Goal: Task Accomplishment & Management: Use online tool/utility

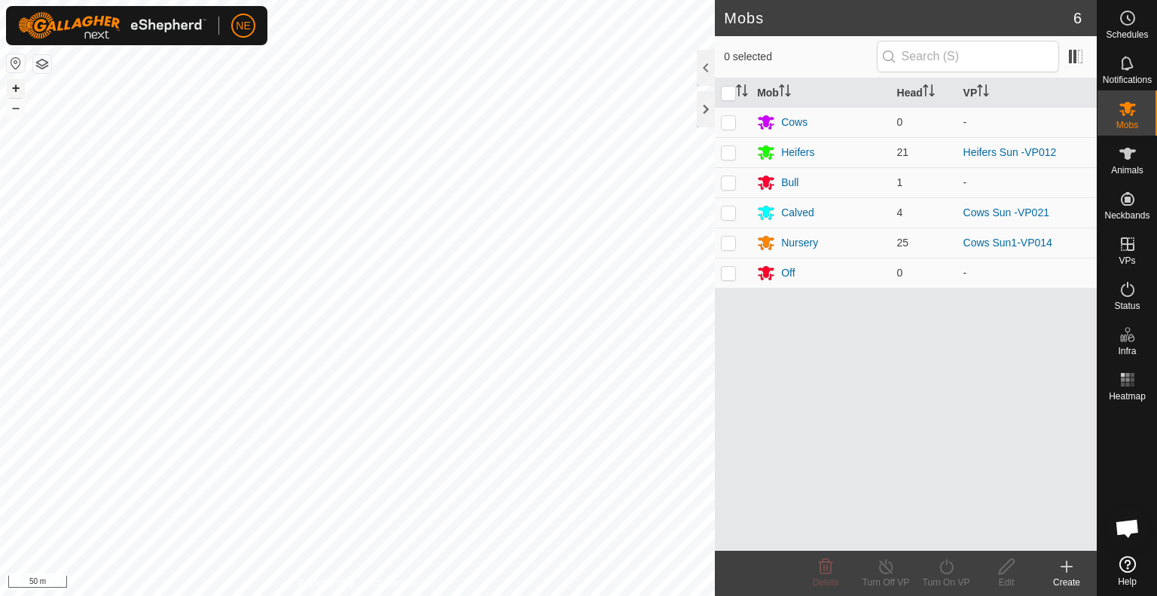
click at [15, 84] on button "+" at bounding box center [16, 88] width 18 height 18
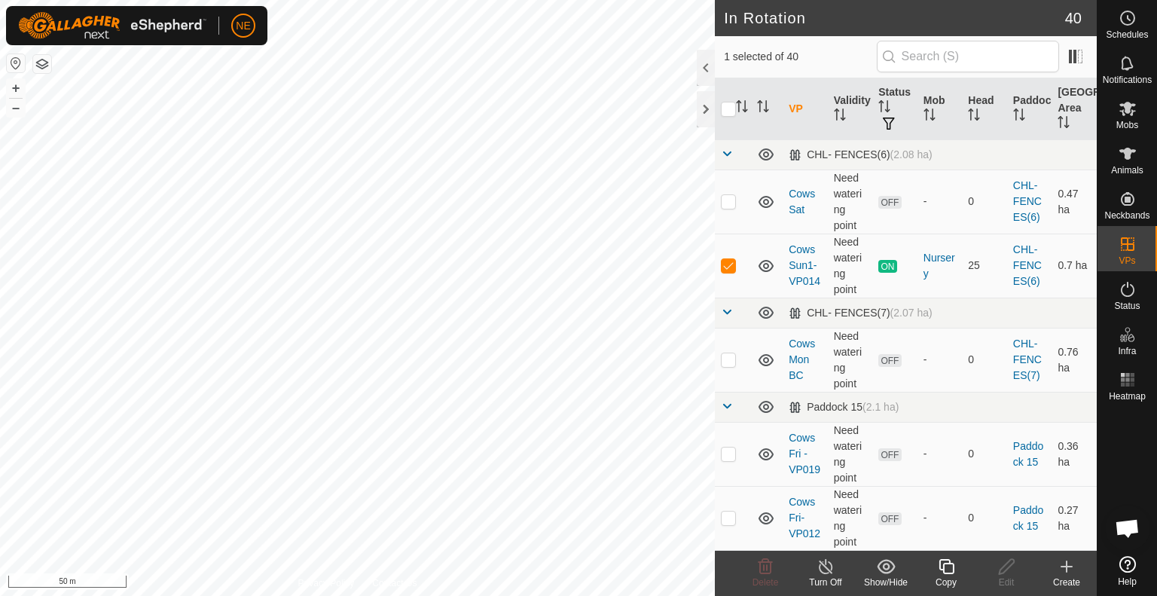
click at [946, 562] on icon at bounding box center [945, 566] width 15 height 15
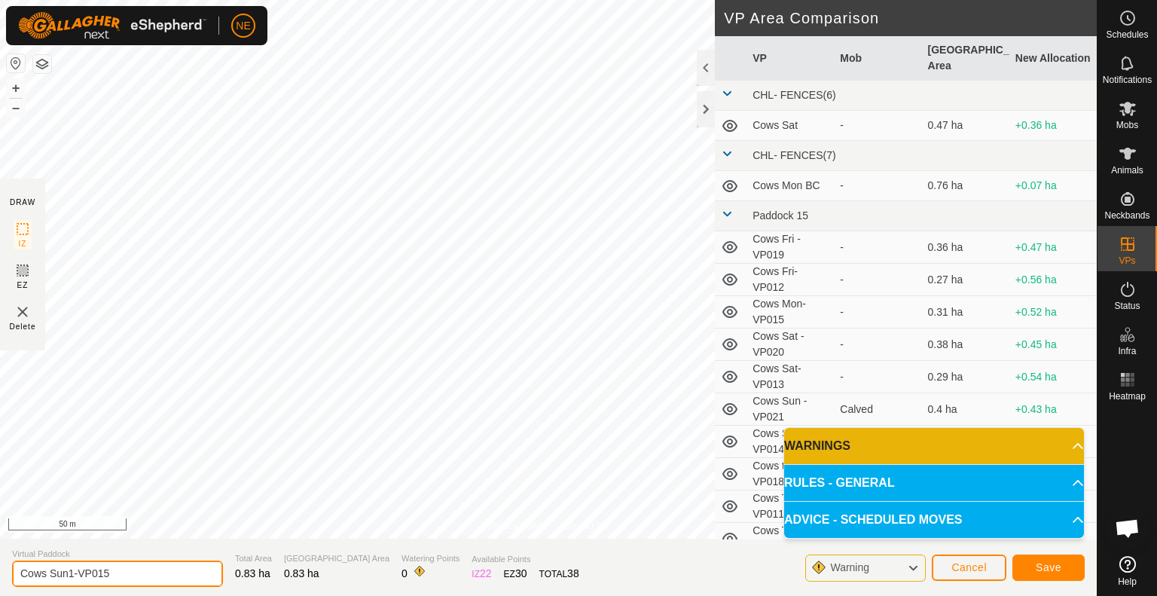
click at [74, 574] on input "Cows Sun1-VP015" at bounding box center [117, 573] width 211 height 26
type input "Cows Mon1-VP015"
click at [1052, 568] on span "Save" at bounding box center [1048, 567] width 26 height 12
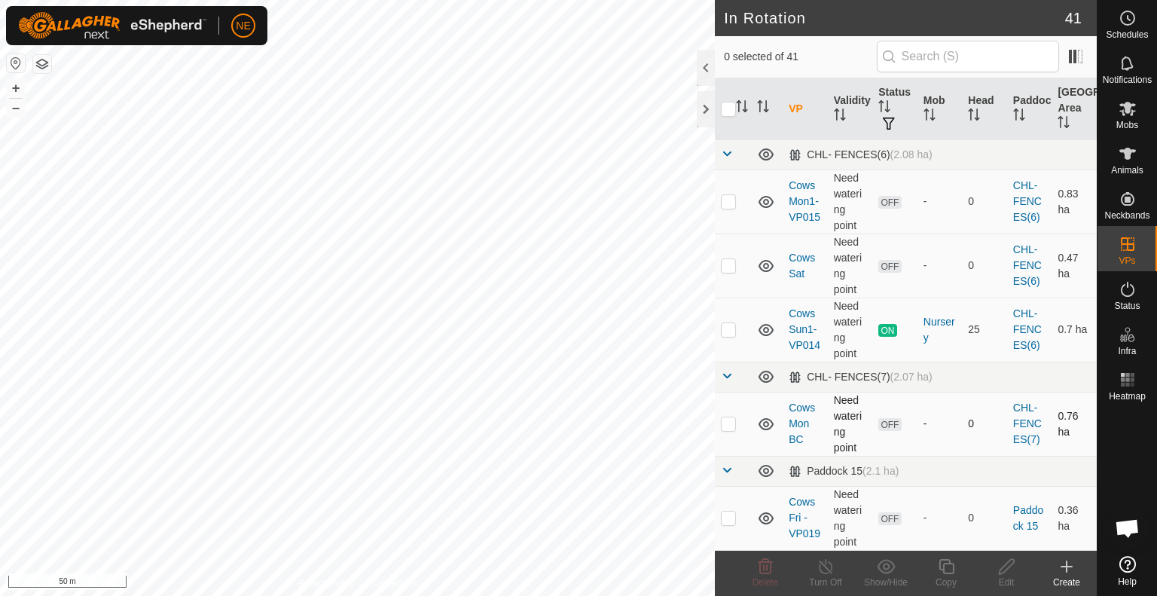
checkbox input "true"
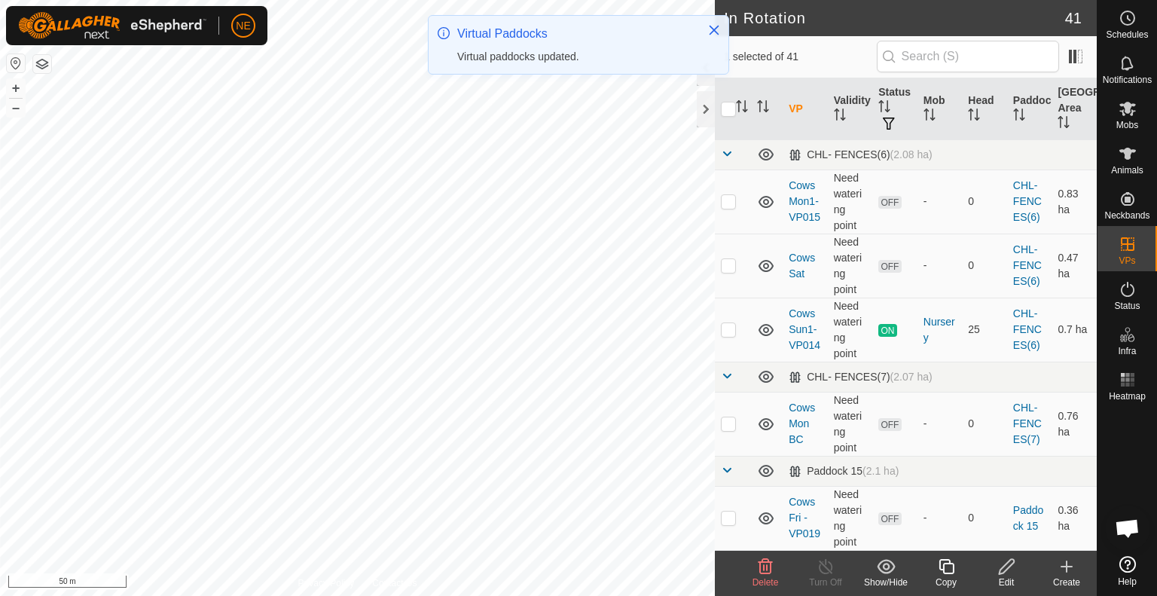
click at [762, 575] on div "Delete" at bounding box center [765, 582] width 60 height 14
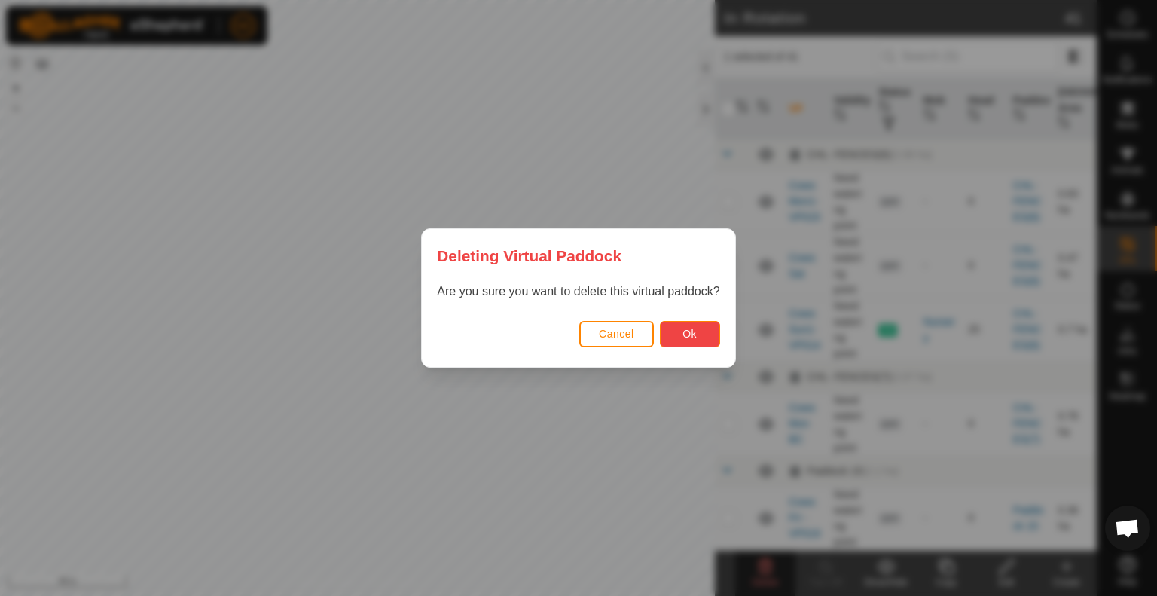
click at [683, 334] on span "Ok" at bounding box center [689, 334] width 14 height 12
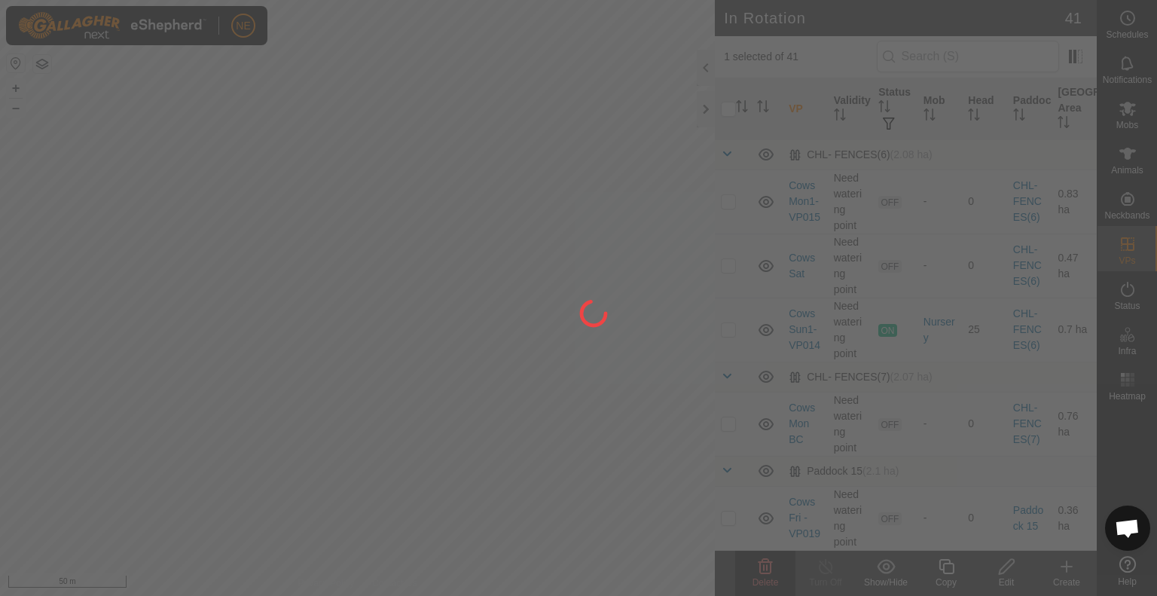
checkbox input "false"
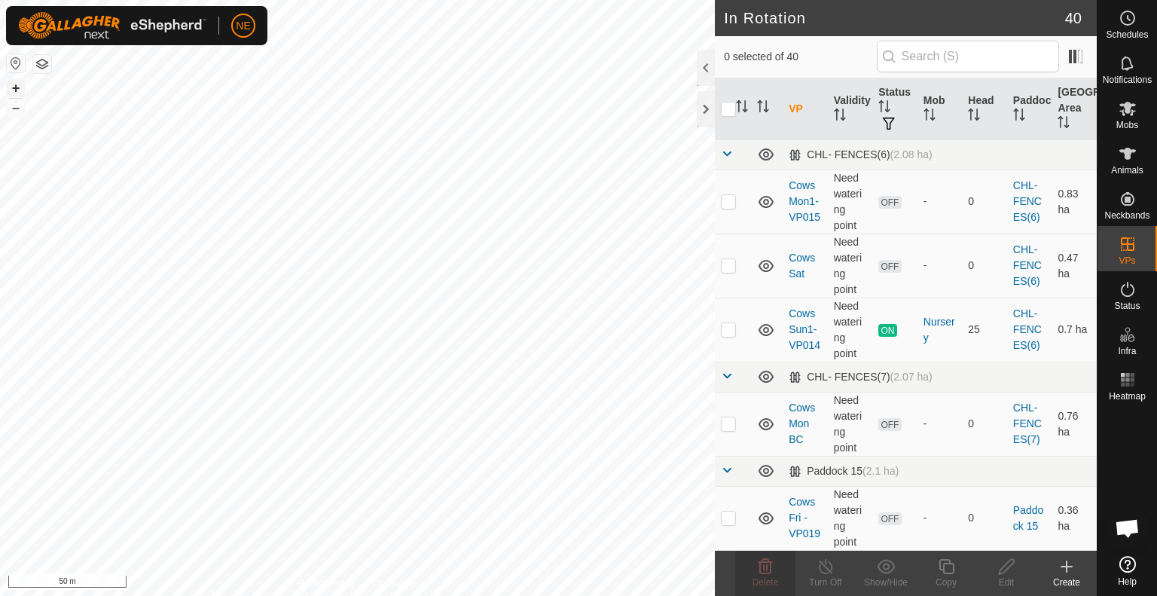
click at [10, 90] on button "+" at bounding box center [16, 88] width 18 height 18
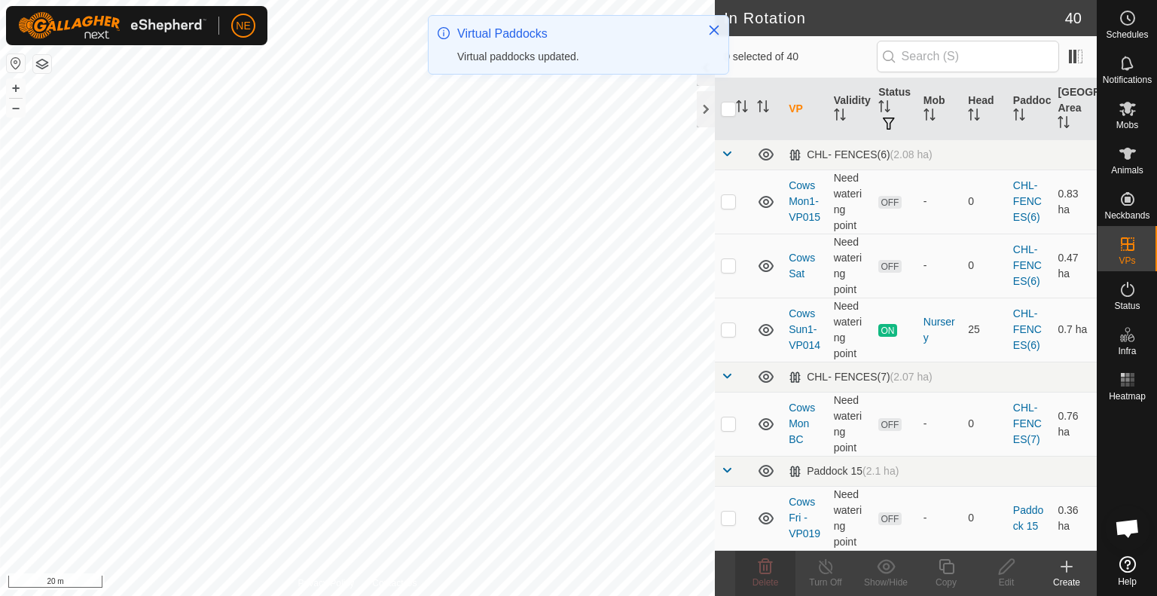
click at [1053, 578] on div "Create" at bounding box center [1066, 582] width 60 height 14
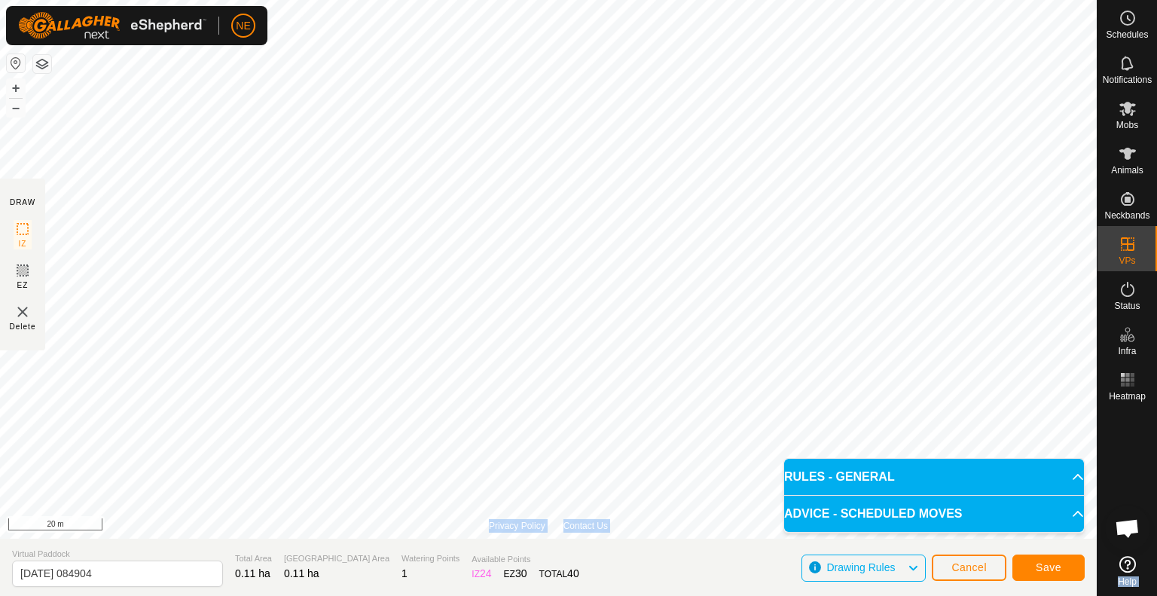
click at [998, 319] on div "Schedules Notifications Mobs Animals Neckbands VPs Status Infra Heatmap Help Pr…" at bounding box center [578, 298] width 1157 height 596
click at [1049, 555] on button "Save" at bounding box center [1048, 567] width 72 height 26
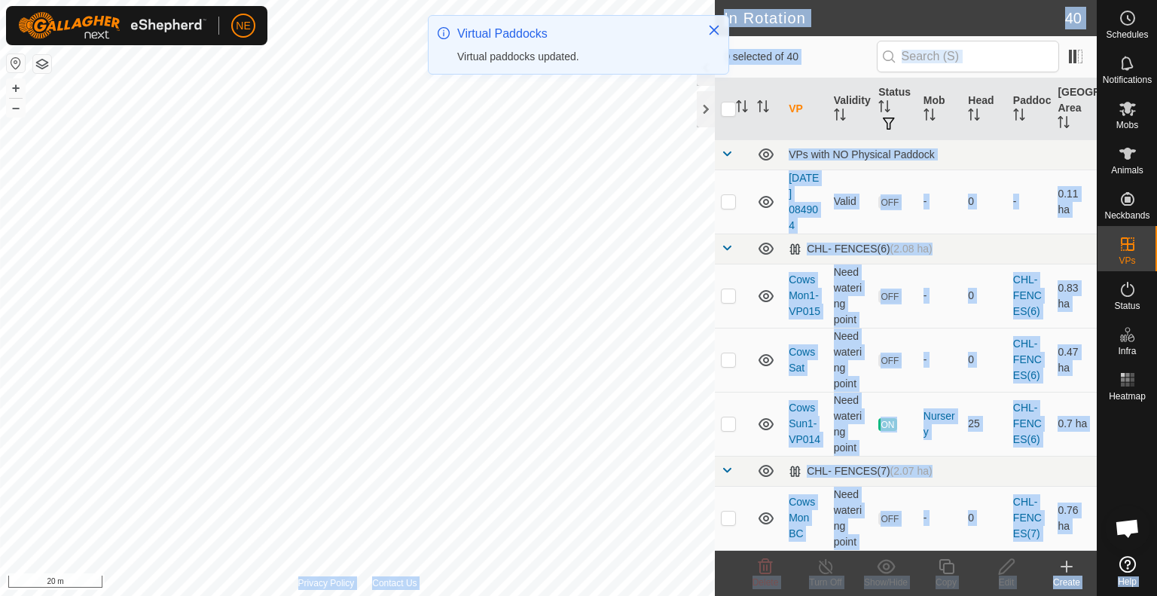
checkbox input "true"
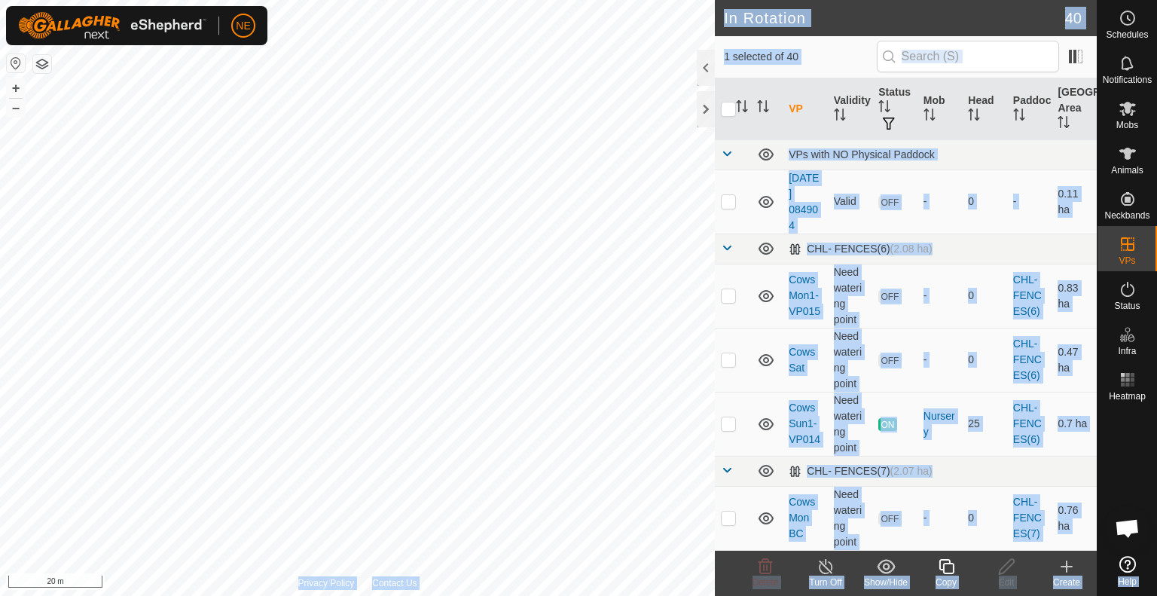
click at [945, 571] on icon at bounding box center [946, 566] width 19 height 18
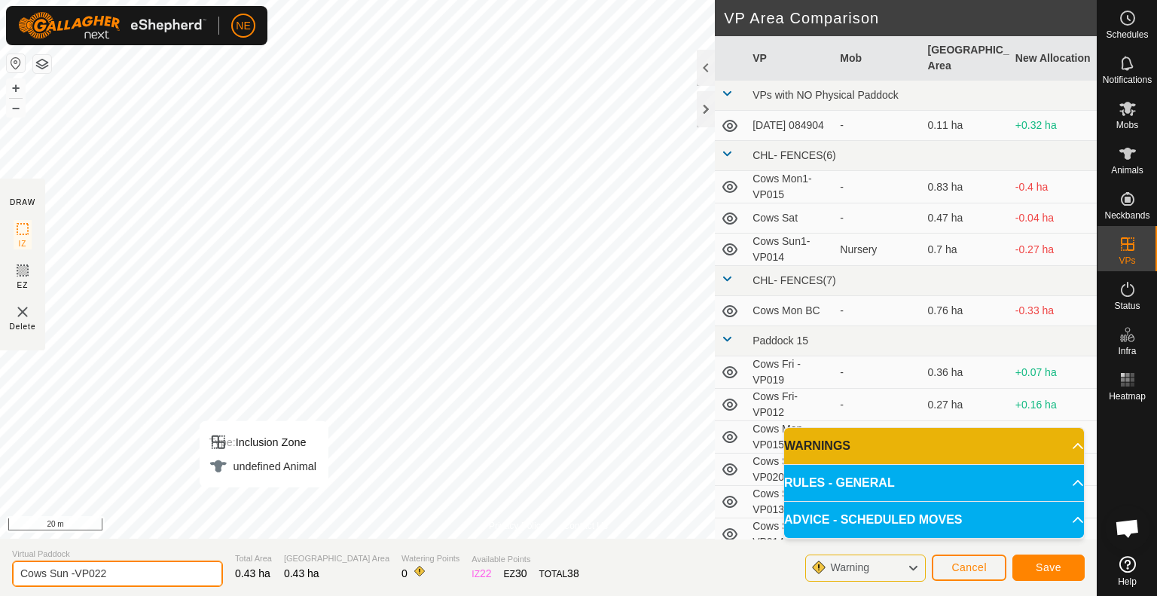
click at [68, 572] on input "Cows Sun -VP022" at bounding box center [117, 573] width 211 height 26
type input "Cows Mon -VP022"
click at [1028, 559] on button "Save" at bounding box center [1048, 567] width 72 height 26
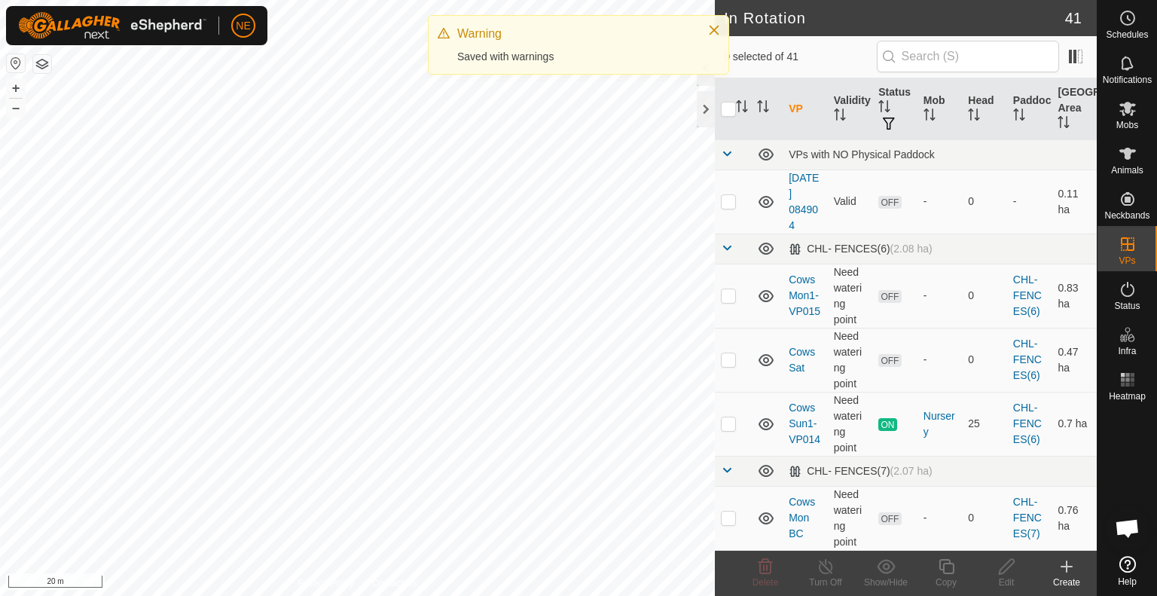
click at [795, 575] on div "In Rotation 41 0 selected of 41 VP Validity Status Mob Head Paddock Grazing Are…" at bounding box center [548, 298] width 1096 height 596
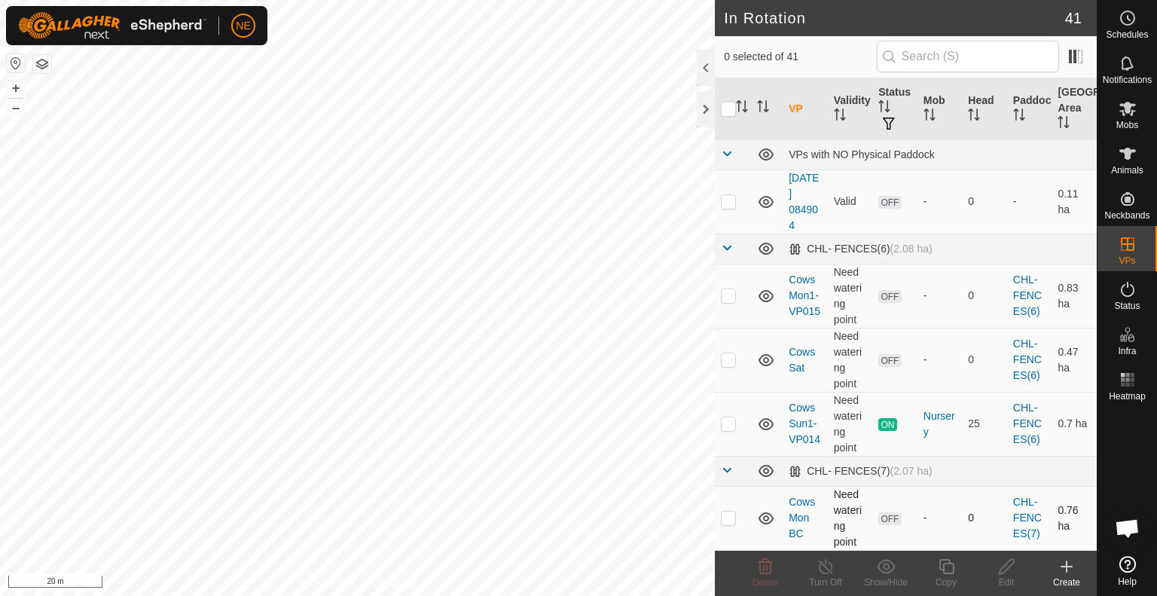
checkbox input "true"
click at [947, 571] on icon at bounding box center [946, 566] width 19 height 18
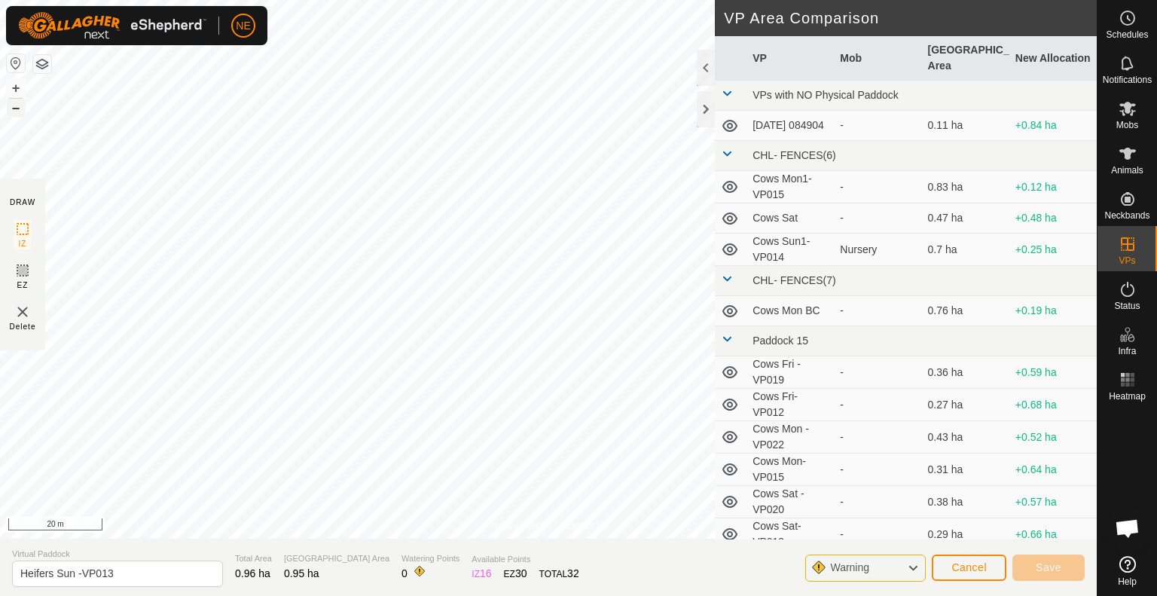
click at [11, 111] on button "–" at bounding box center [16, 108] width 18 height 18
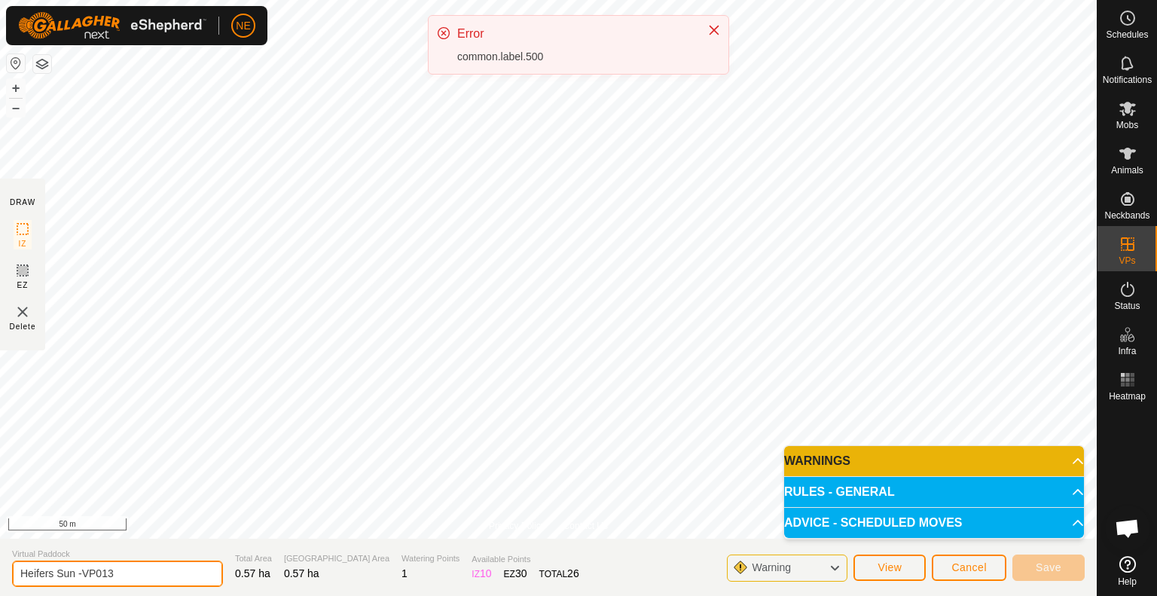
click at [75, 574] on input "Heifers Sun -VP013" at bounding box center [117, 573] width 211 height 26
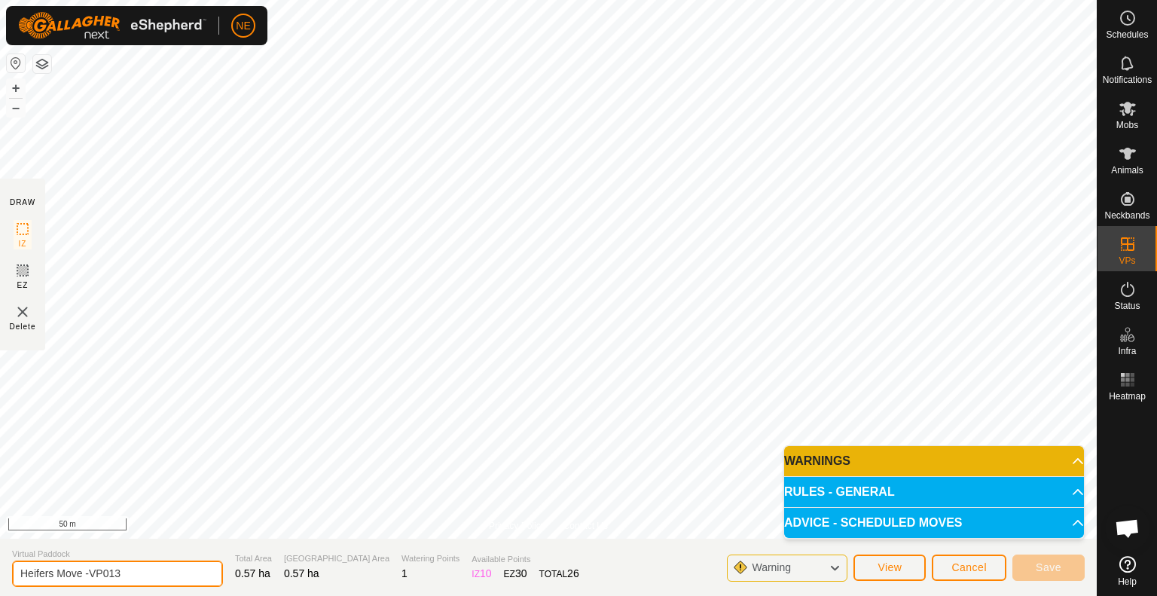
type input "Heifers Move -VP013"
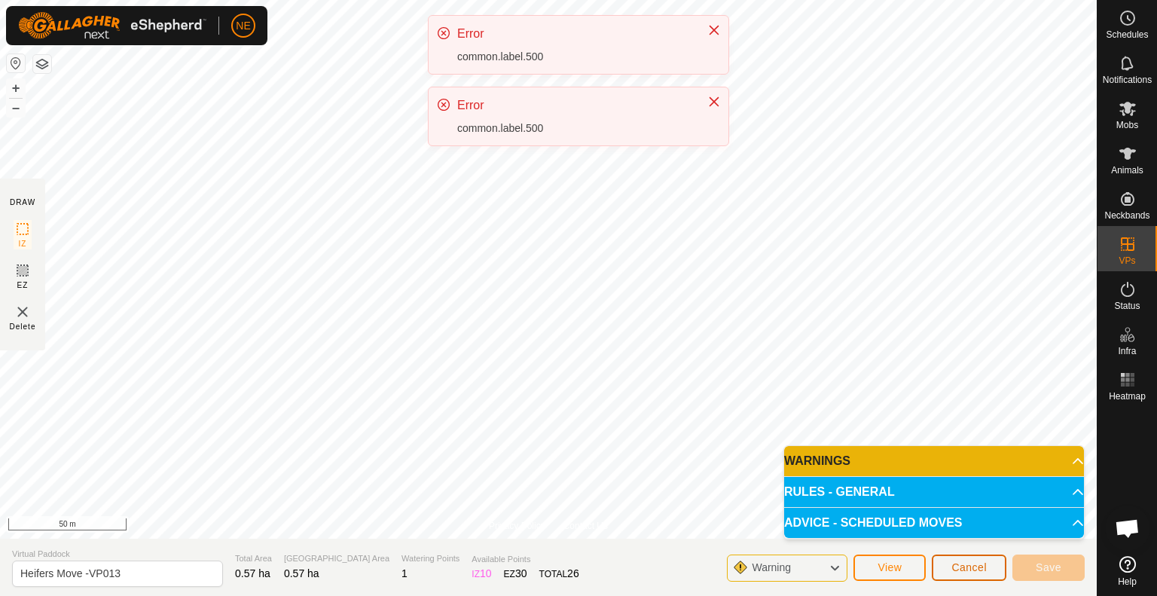
click at [952, 577] on button "Cancel" at bounding box center [968, 567] width 75 height 26
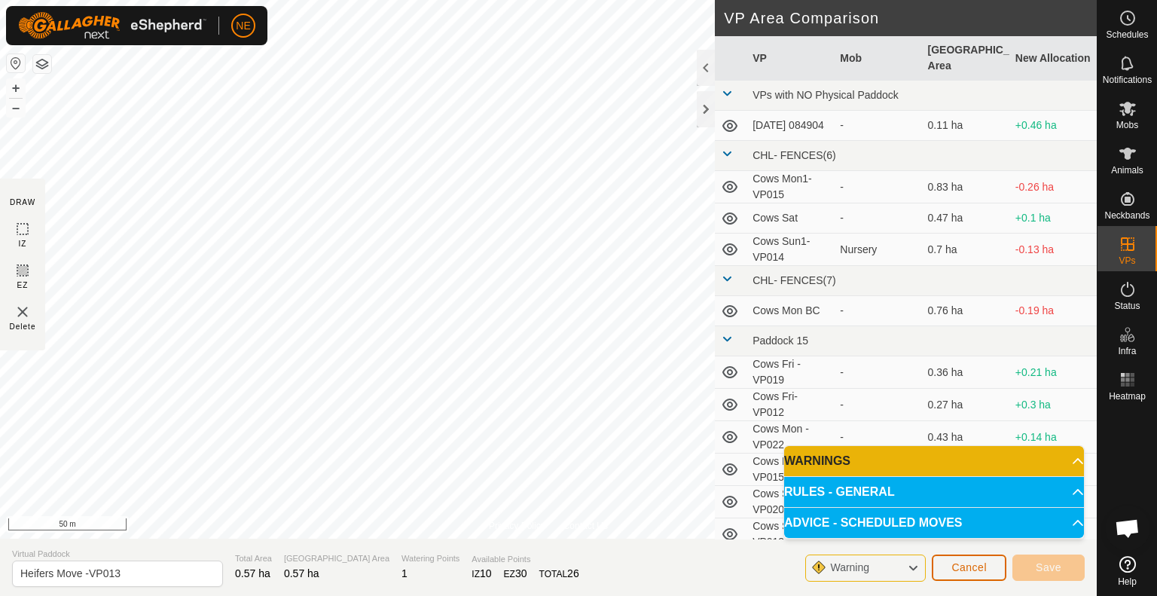
click at [973, 568] on span "Cancel" at bounding box center [968, 567] width 35 height 12
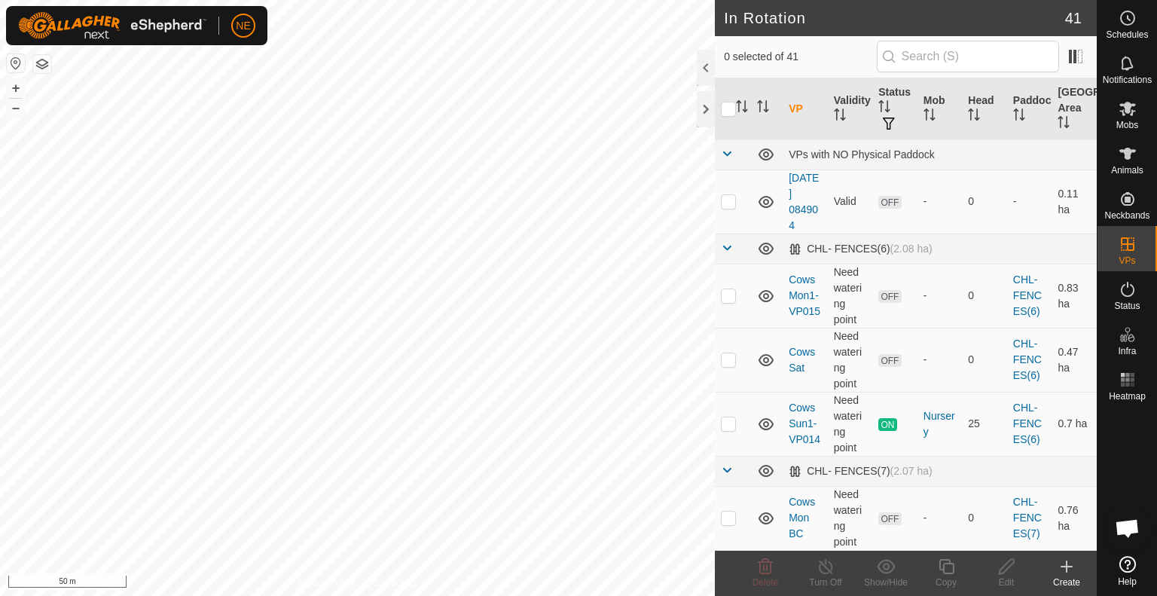
checkbox input "true"
click at [945, 578] on div "Copy" at bounding box center [946, 582] width 60 height 14
click at [950, 568] on icon at bounding box center [946, 566] width 19 height 18
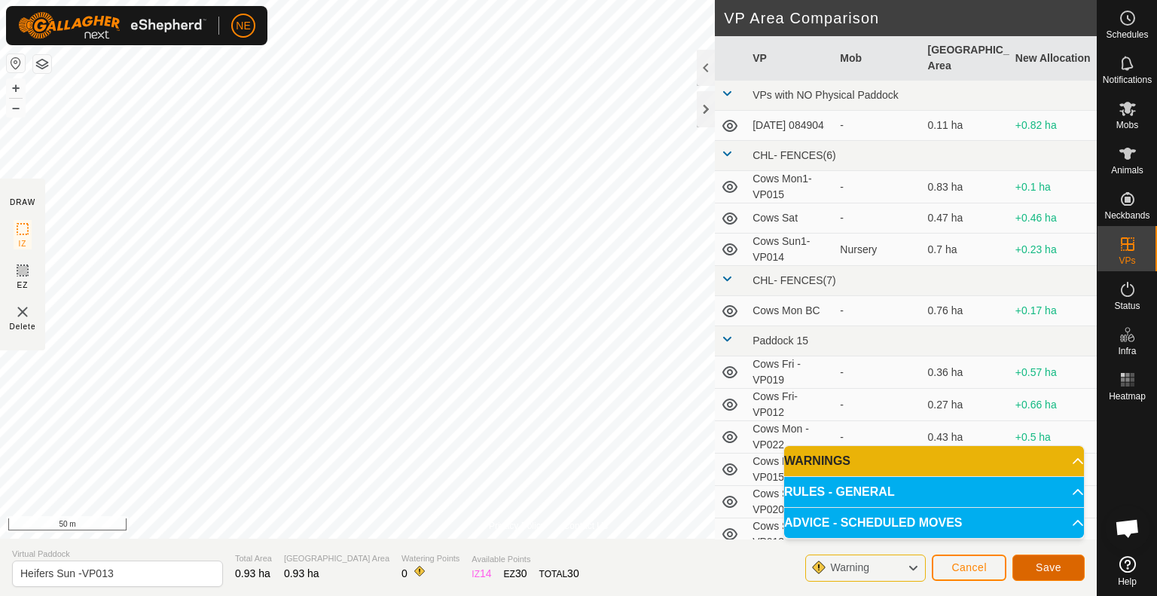
click at [1071, 563] on button "Save" at bounding box center [1048, 567] width 72 height 26
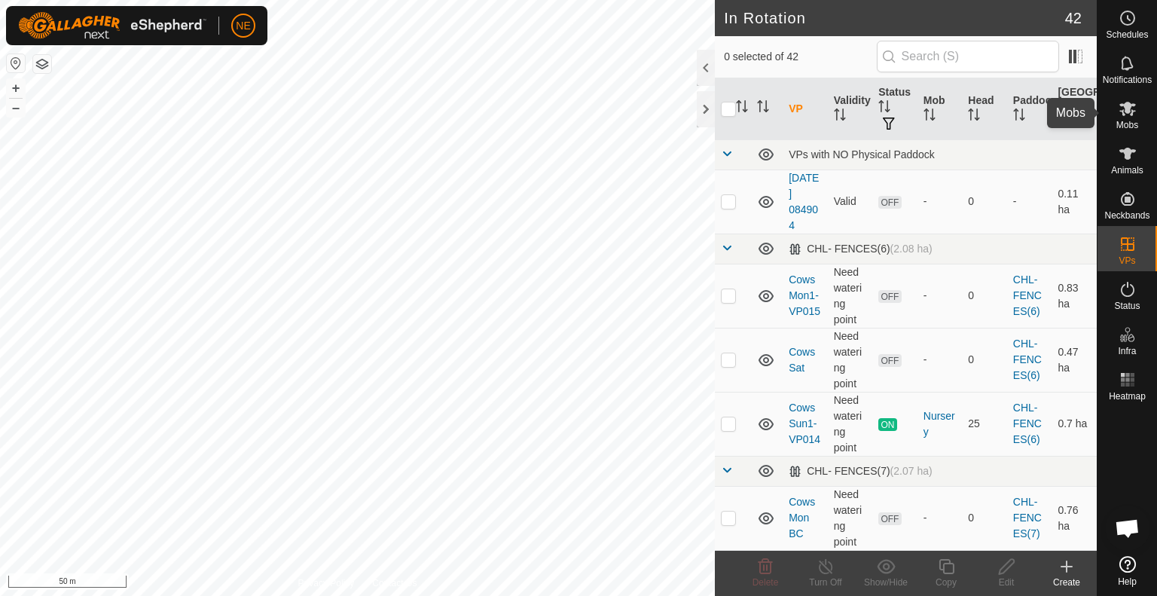
click at [1128, 114] on icon at bounding box center [1127, 108] width 18 height 18
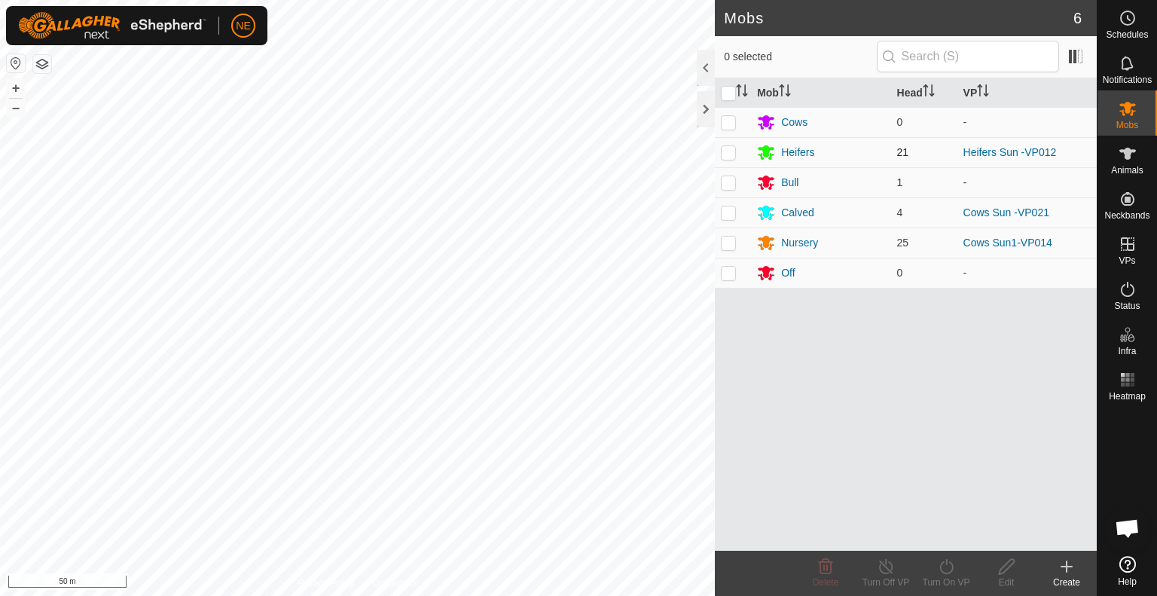
click at [733, 150] on p-checkbox at bounding box center [728, 152] width 15 height 12
checkbox input "true"
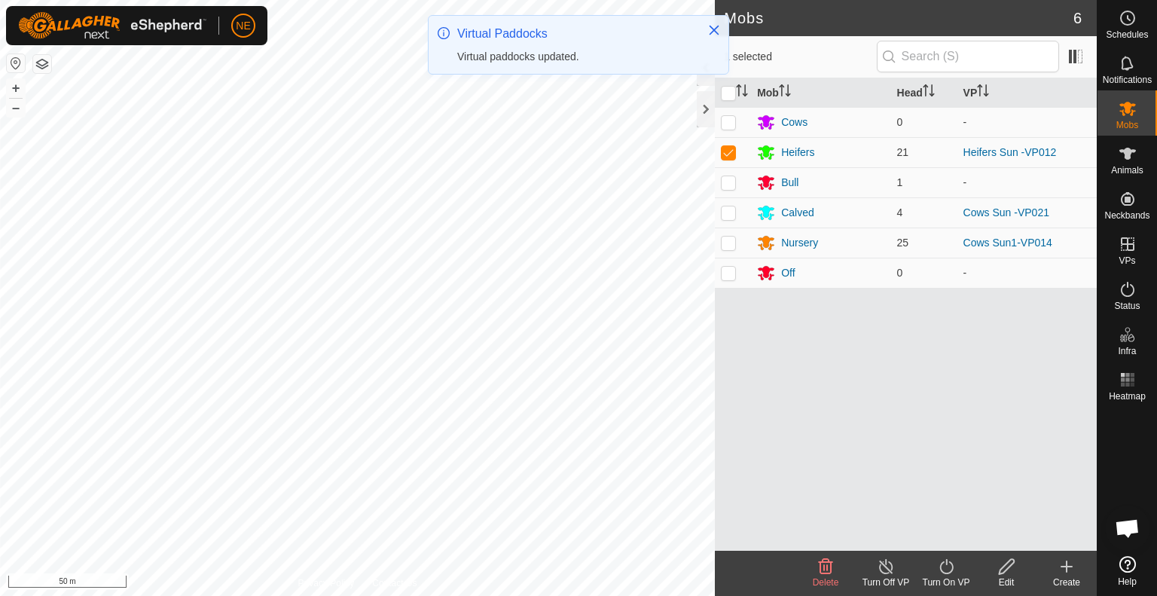
click at [937, 572] on icon at bounding box center [946, 566] width 19 height 18
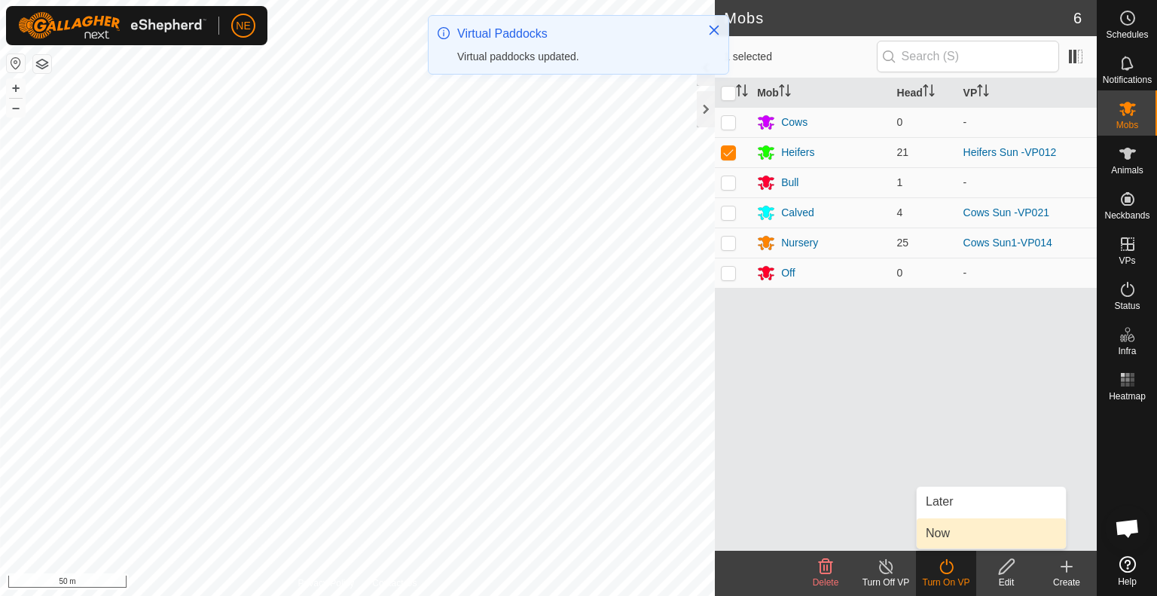
click at [935, 541] on link "Now" at bounding box center [990, 533] width 149 height 30
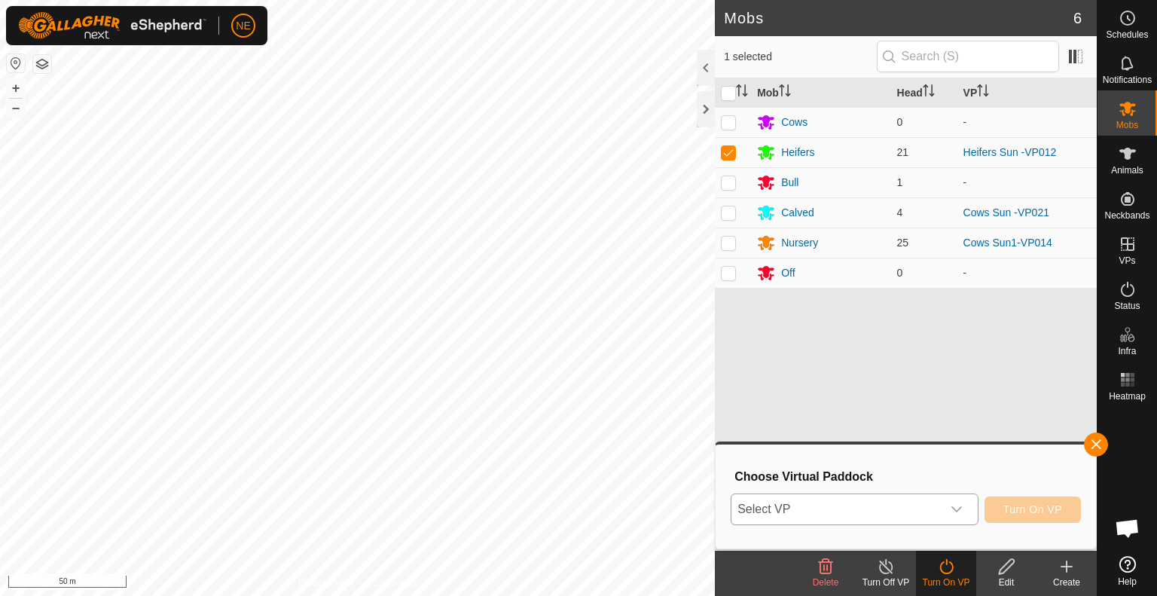
click at [957, 515] on div "dropdown trigger" at bounding box center [956, 509] width 30 height 30
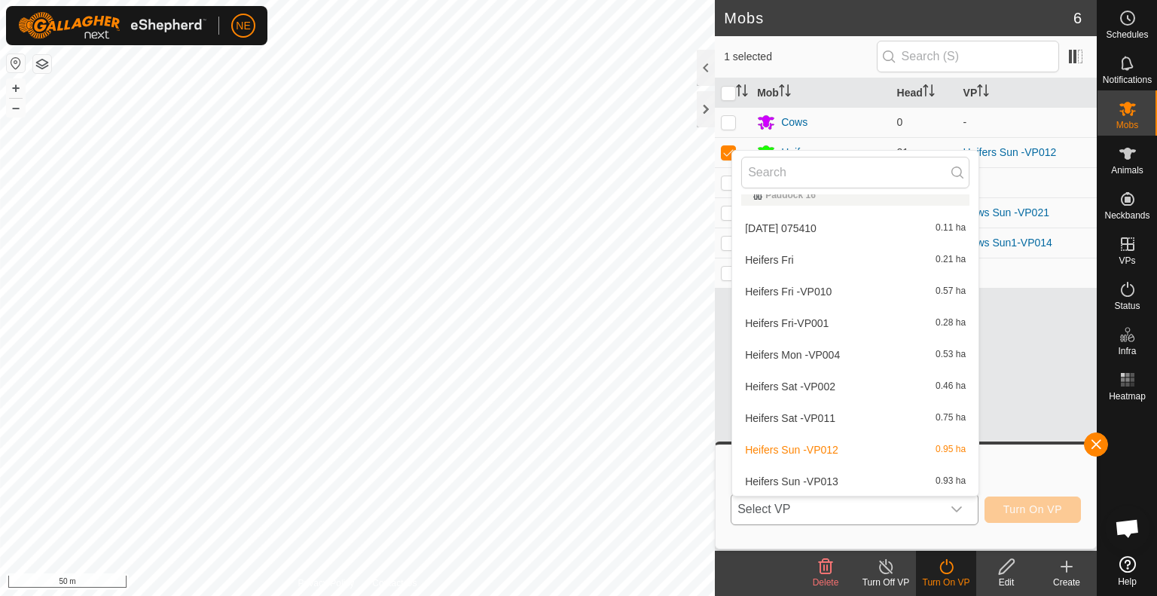
scroll to position [699, 0]
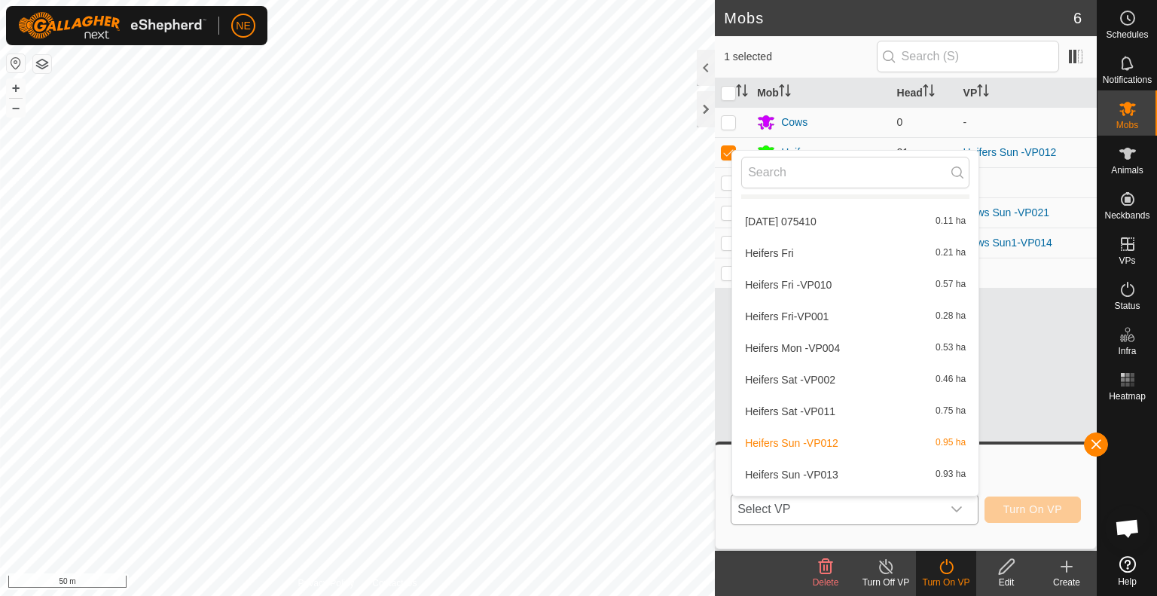
click at [873, 473] on li "Heifers Sun -VP013 0.93 ha" at bounding box center [855, 474] width 246 height 30
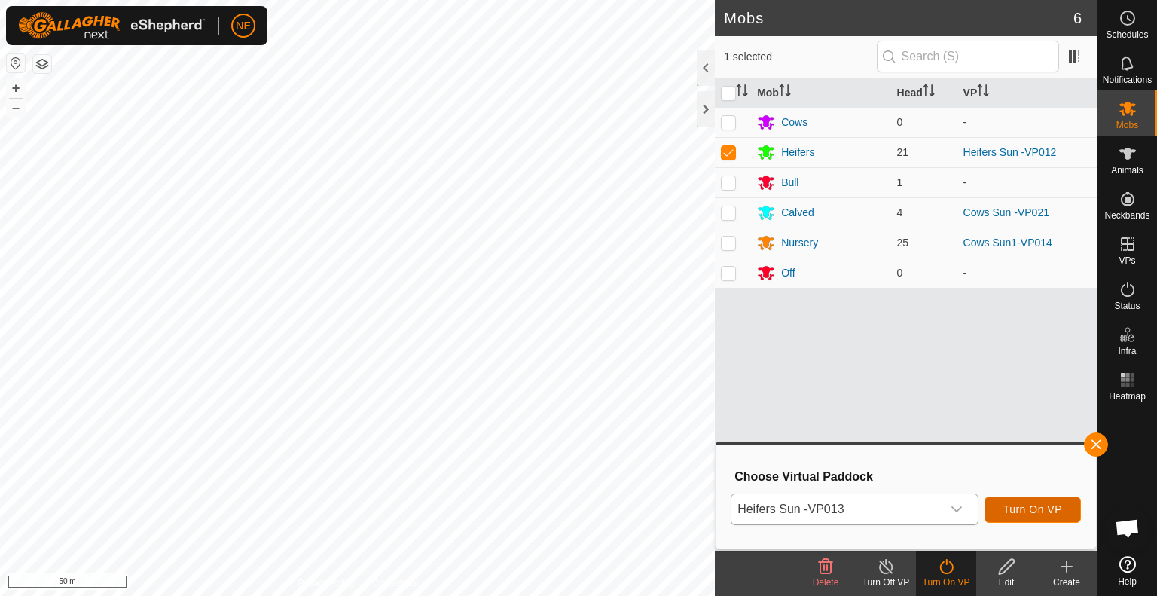
click at [989, 508] on button "Turn On VP" at bounding box center [1032, 509] width 96 height 26
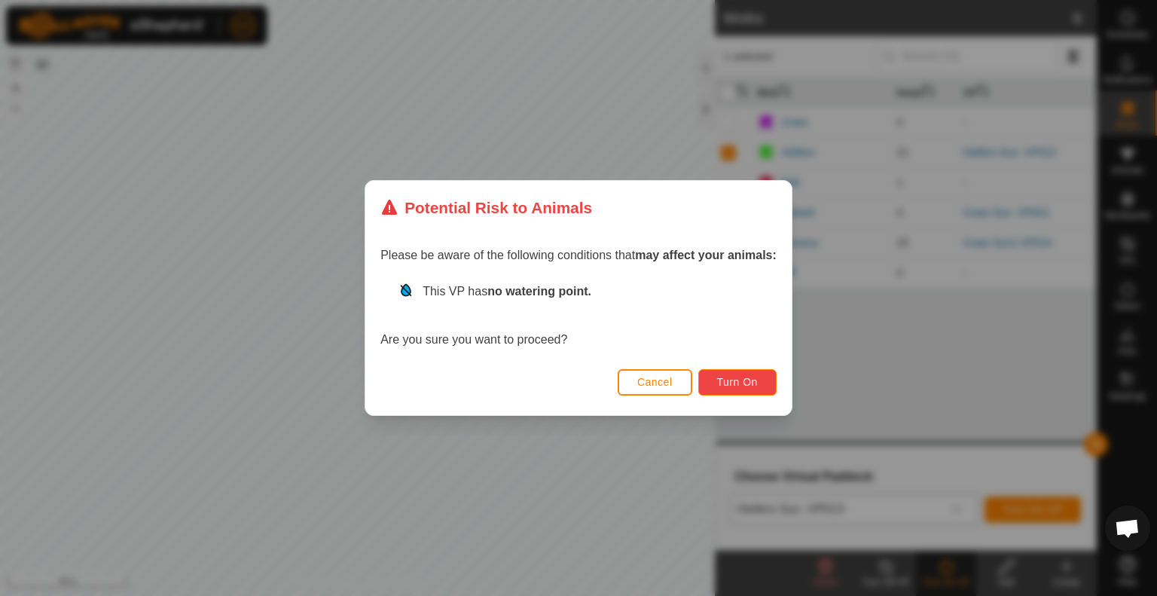
click at [732, 388] on button "Turn On" at bounding box center [737, 382] width 78 height 26
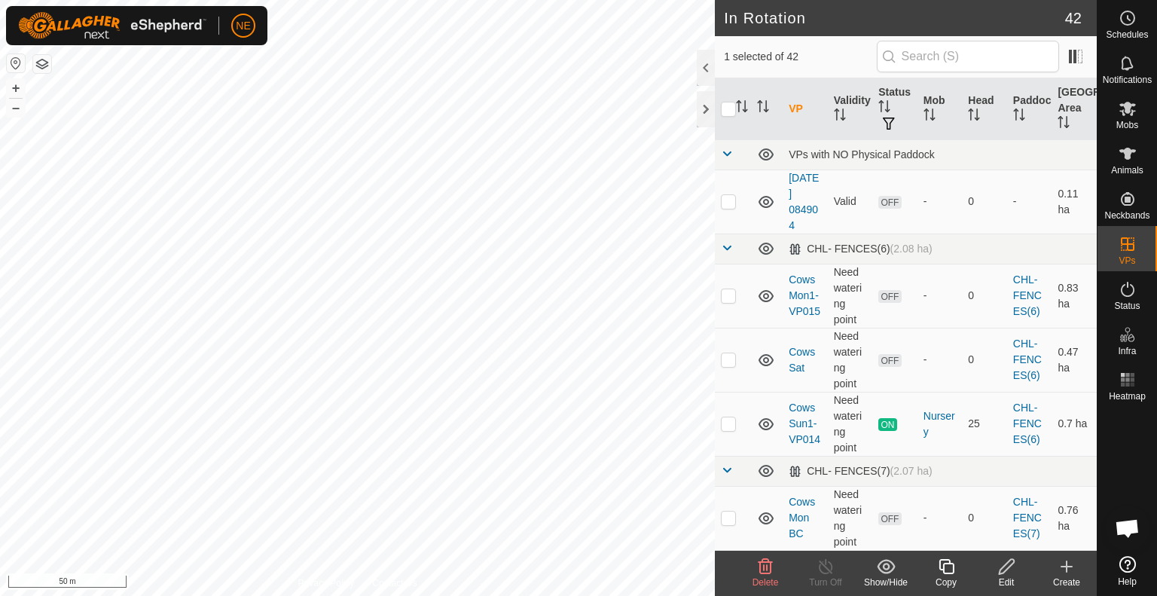
checkbox input "false"
checkbox input "true"
checkbox input "false"
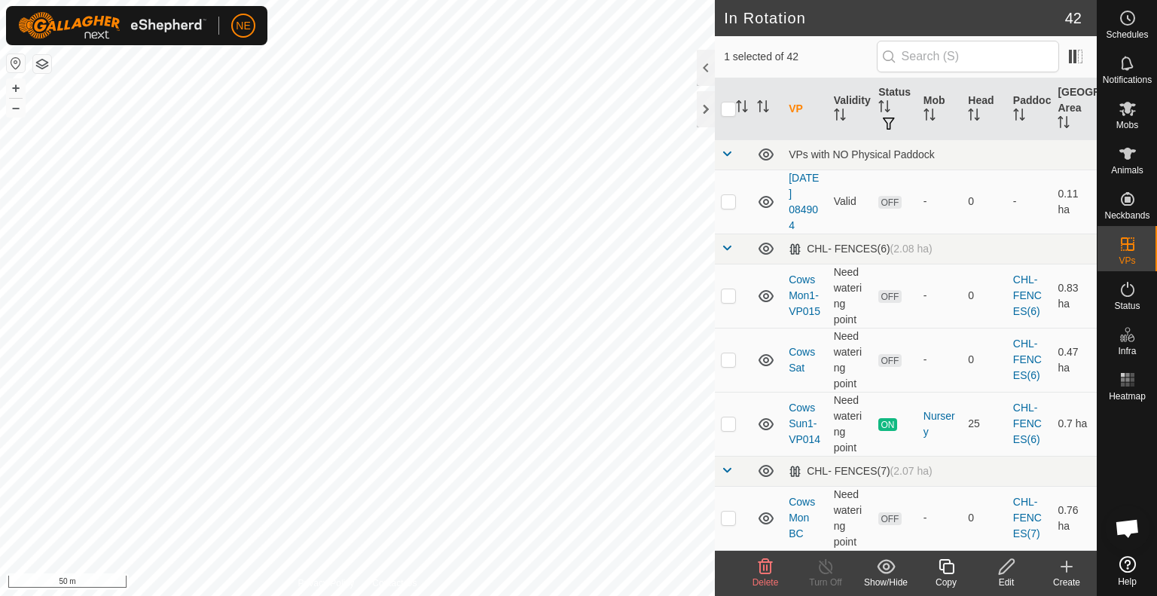
checkbox input "false"
checkbox input "true"
checkbox input "false"
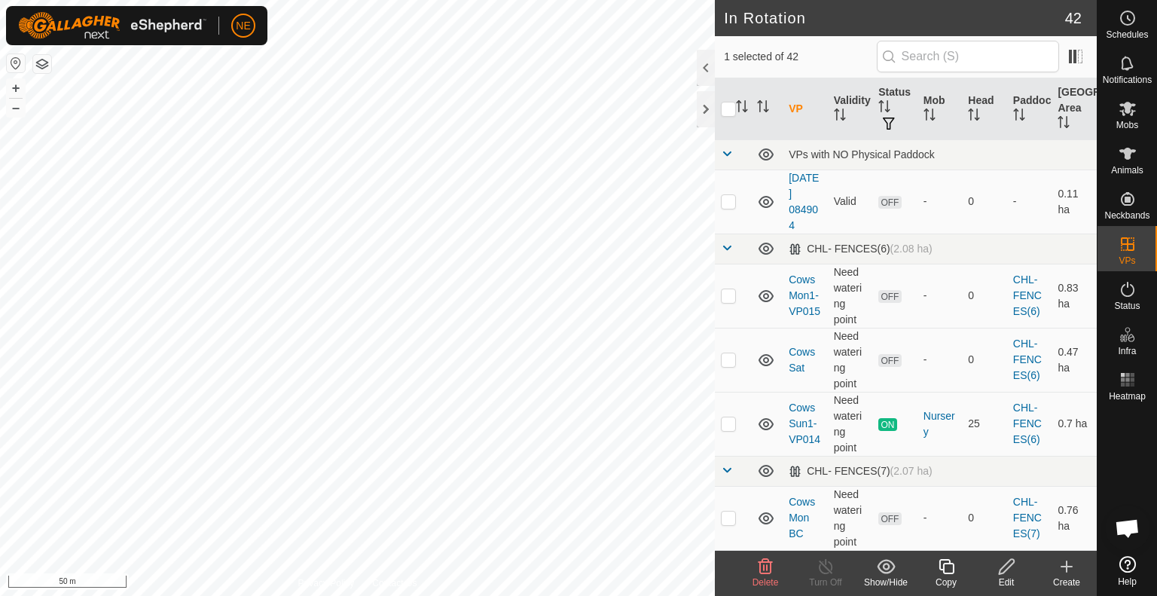
checkbox input "true"
checkbox input "false"
click at [948, 565] on icon at bounding box center [946, 566] width 19 height 18
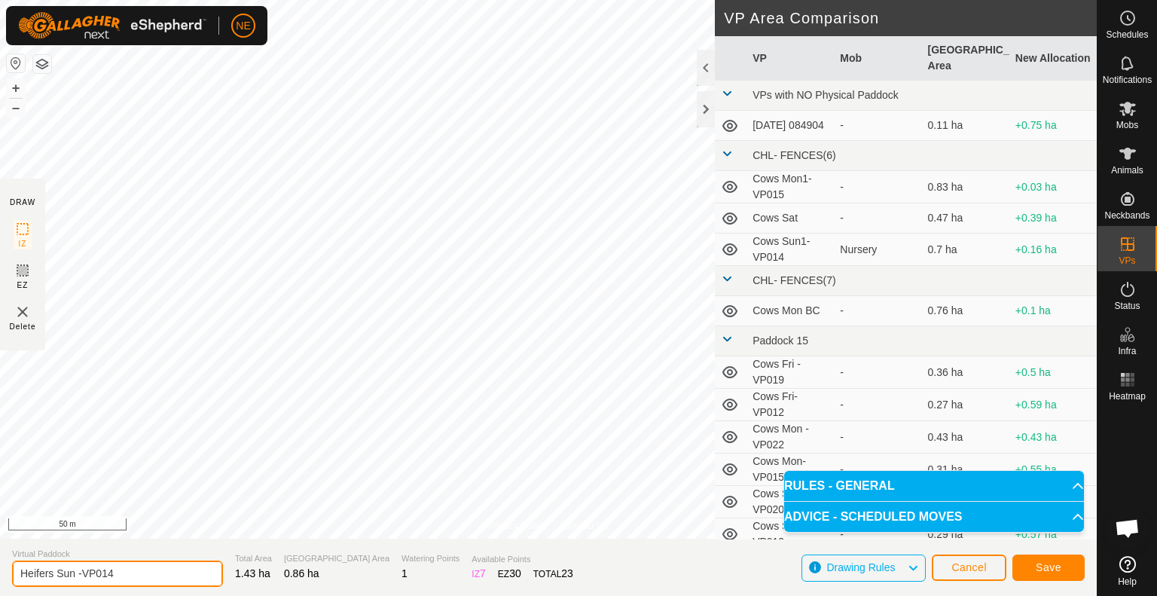
click at [73, 571] on input "Heifers Sun -VP014" at bounding box center [117, 573] width 211 height 26
type input "Heifers move -VP014"
click at [1076, 569] on button "Save" at bounding box center [1048, 567] width 72 height 26
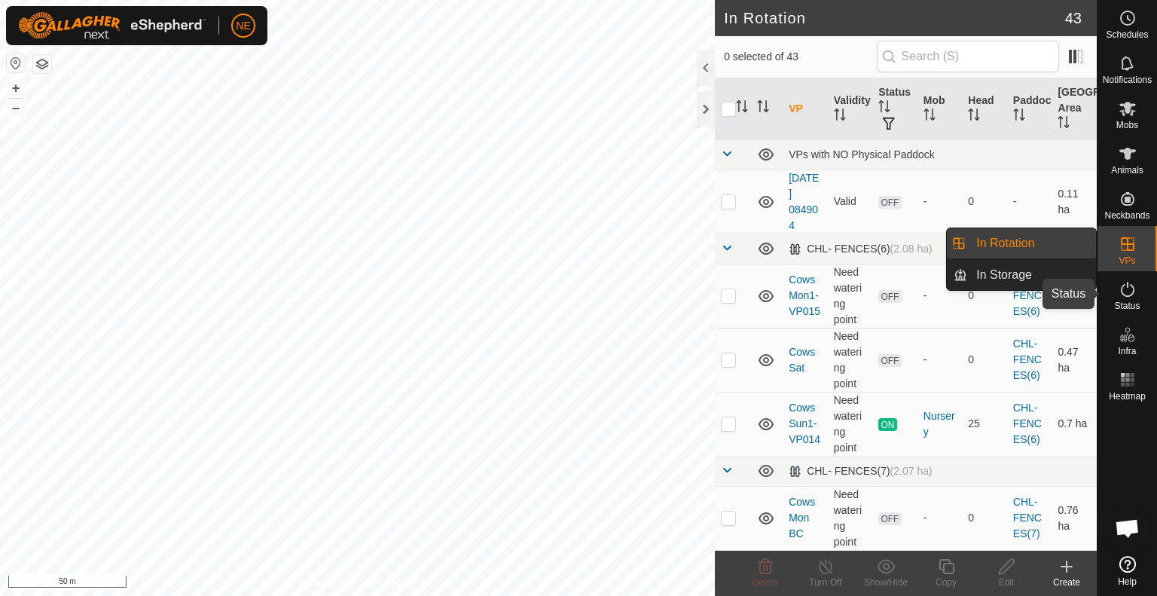
click at [1117, 293] on es-activation-svg-icon at bounding box center [1127, 289] width 27 height 24
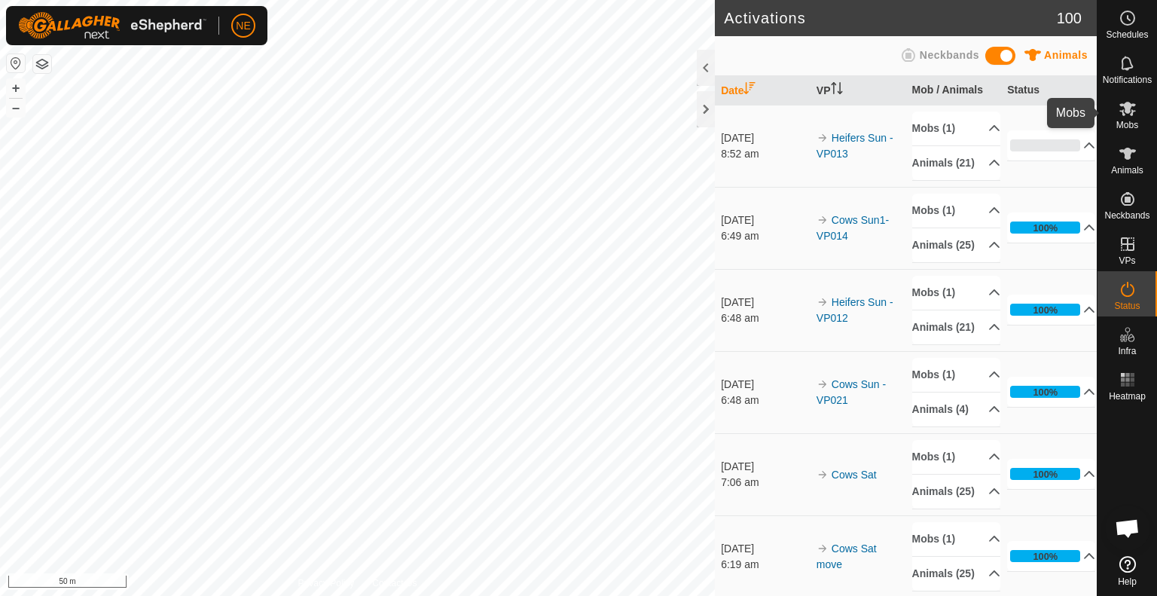
click at [1136, 119] on es-mob-svg-icon at bounding box center [1127, 108] width 27 height 24
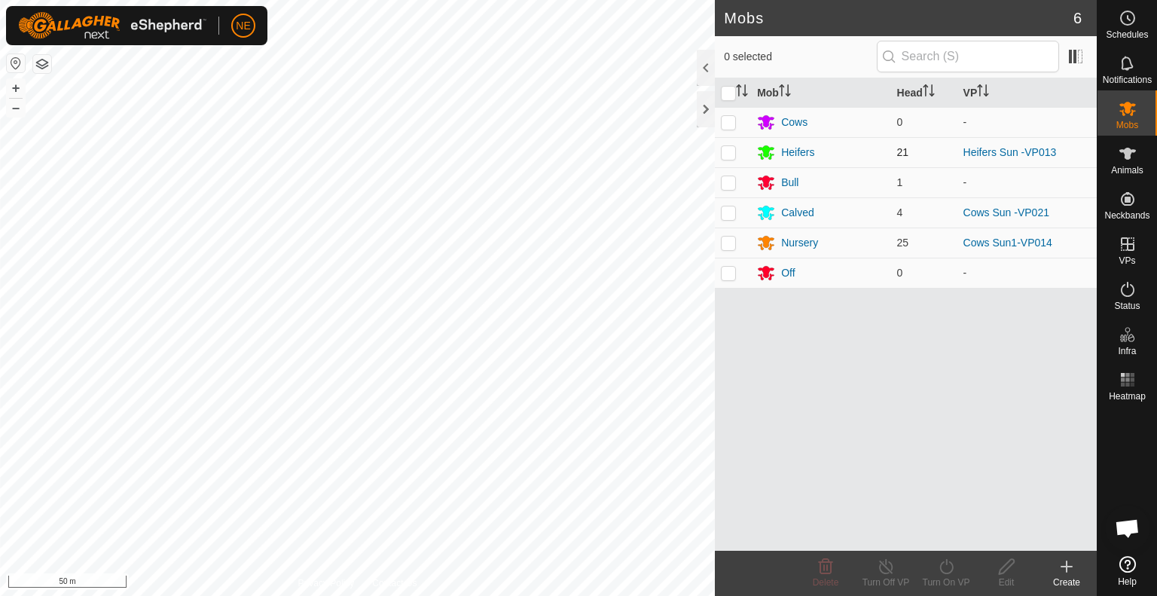
click at [722, 151] on p-checkbox at bounding box center [728, 152] width 15 height 12
checkbox input "true"
click at [953, 587] on div "Turn On VP" at bounding box center [946, 582] width 60 height 14
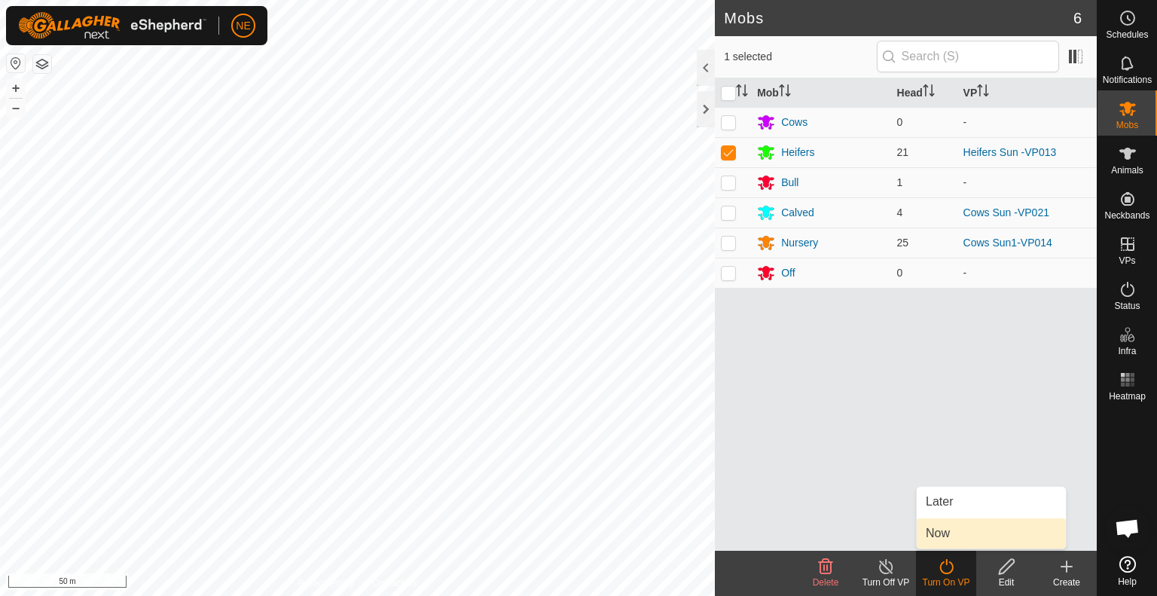
click at [949, 535] on link "Now" at bounding box center [990, 533] width 149 height 30
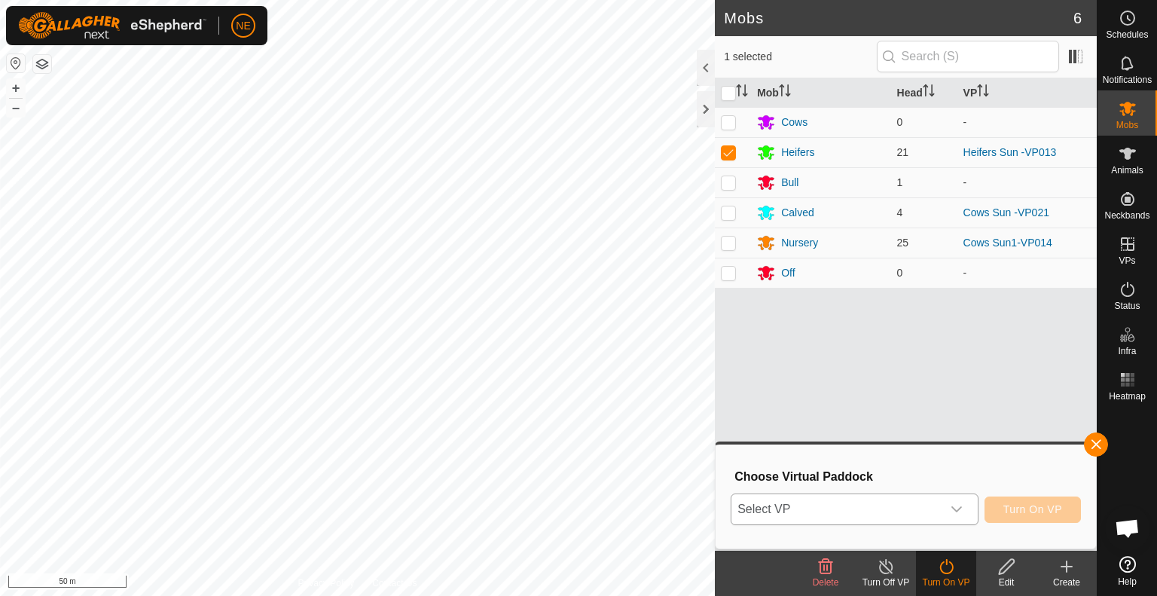
click at [960, 507] on icon "dropdown trigger" at bounding box center [956, 509] width 11 height 6
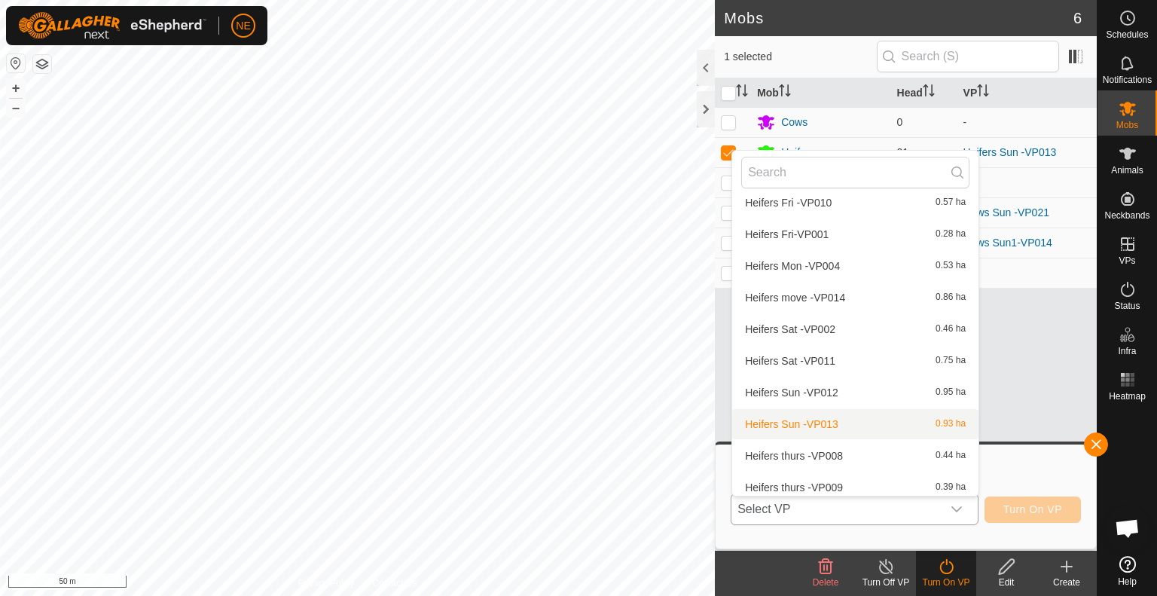
scroll to position [753, 0]
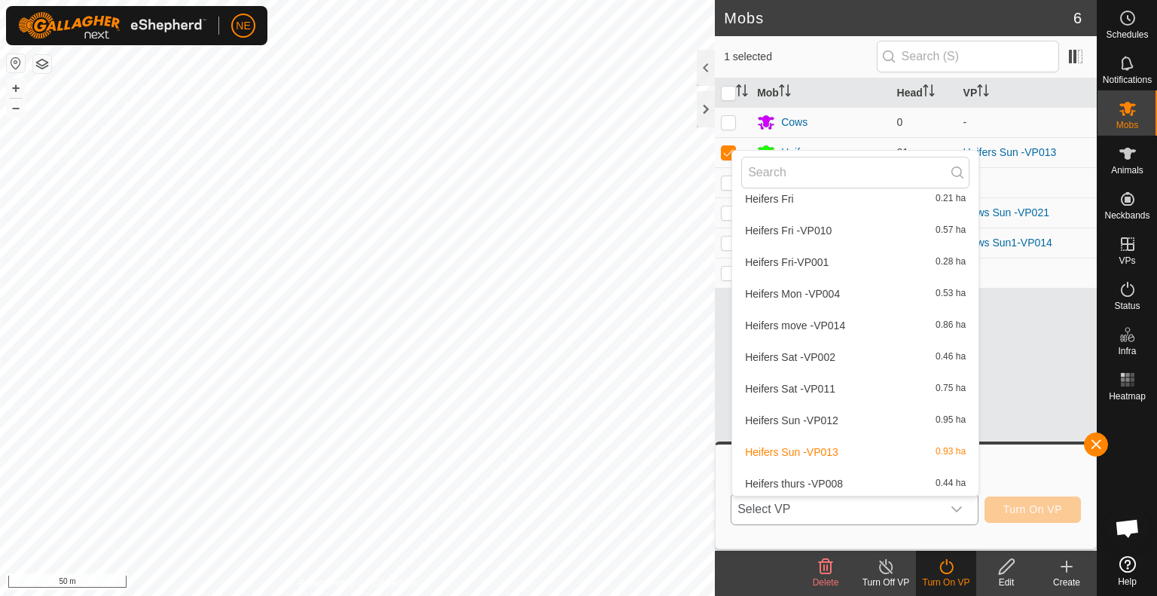
click at [824, 322] on li "Heifers move -VP014 0.86 ha" at bounding box center [855, 325] width 246 height 30
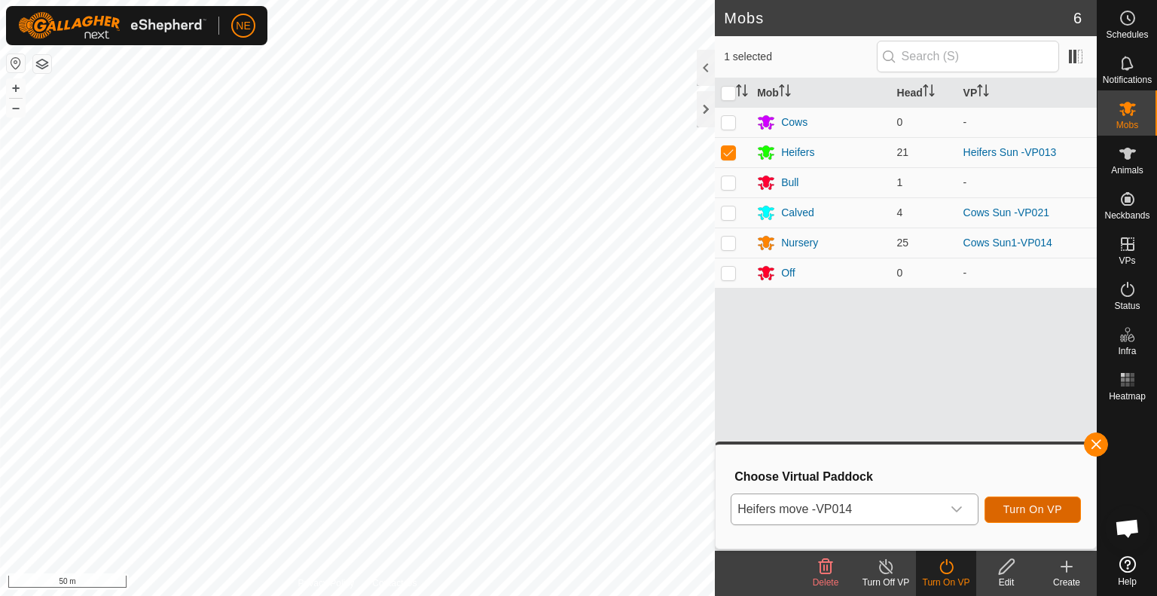
click at [1026, 498] on button "Turn On VP" at bounding box center [1032, 509] width 96 height 26
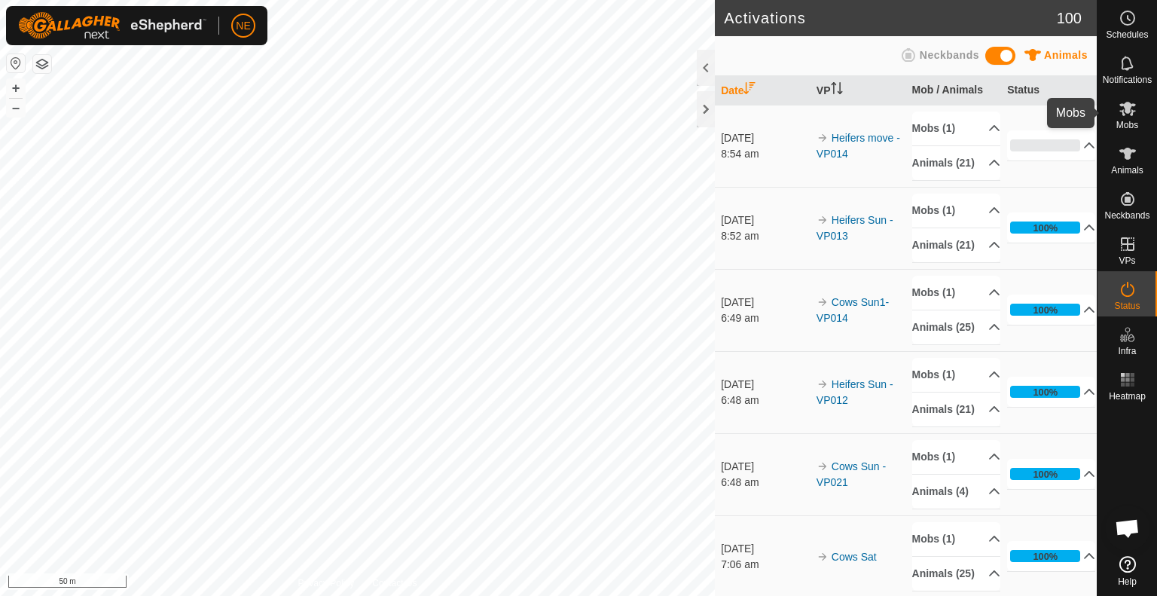
click at [1131, 108] on icon at bounding box center [1127, 108] width 18 height 18
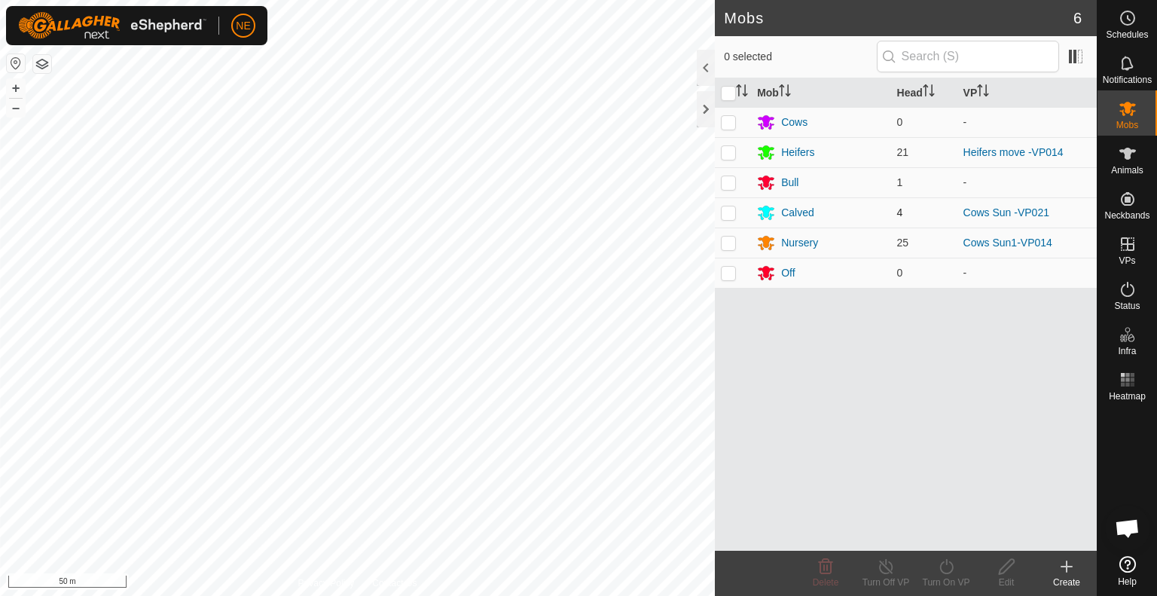
click at [725, 214] on p-checkbox at bounding box center [728, 212] width 15 height 12
checkbox input "true"
click at [943, 575] on div "Turn On VP" at bounding box center [946, 582] width 60 height 14
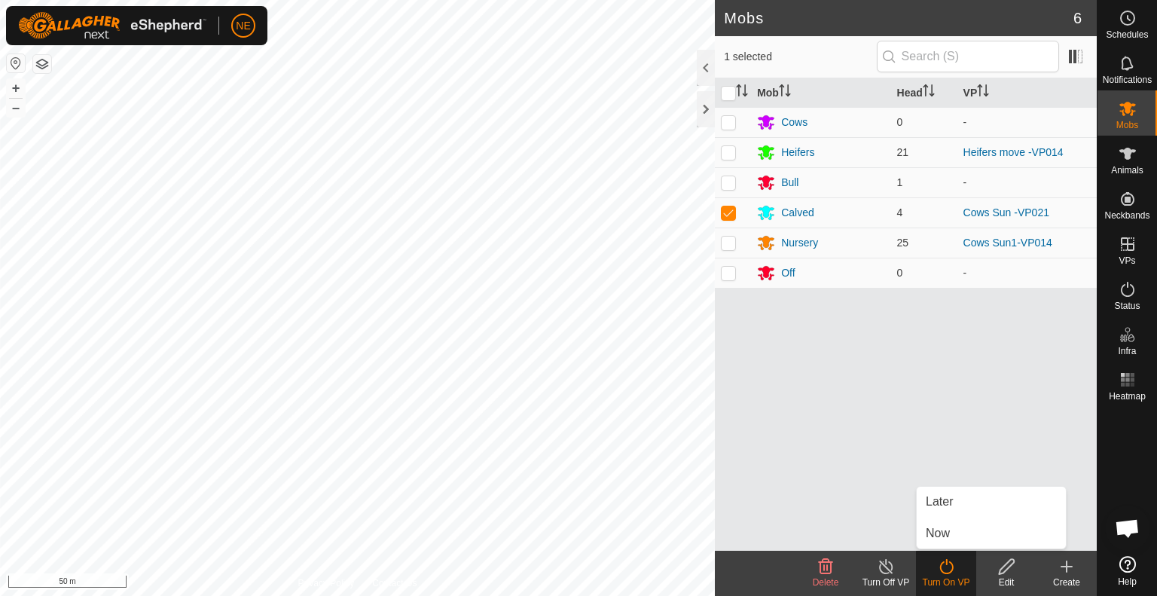
click at [946, 536] on link "Now" at bounding box center [990, 533] width 149 height 30
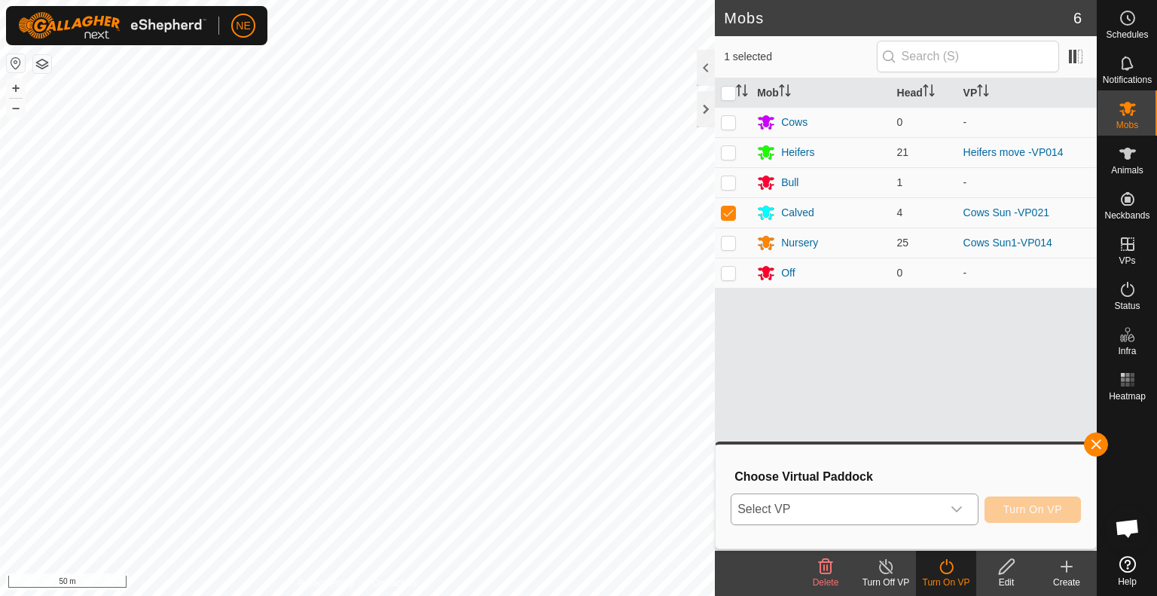
click at [955, 504] on icon "dropdown trigger" at bounding box center [956, 509] width 12 height 12
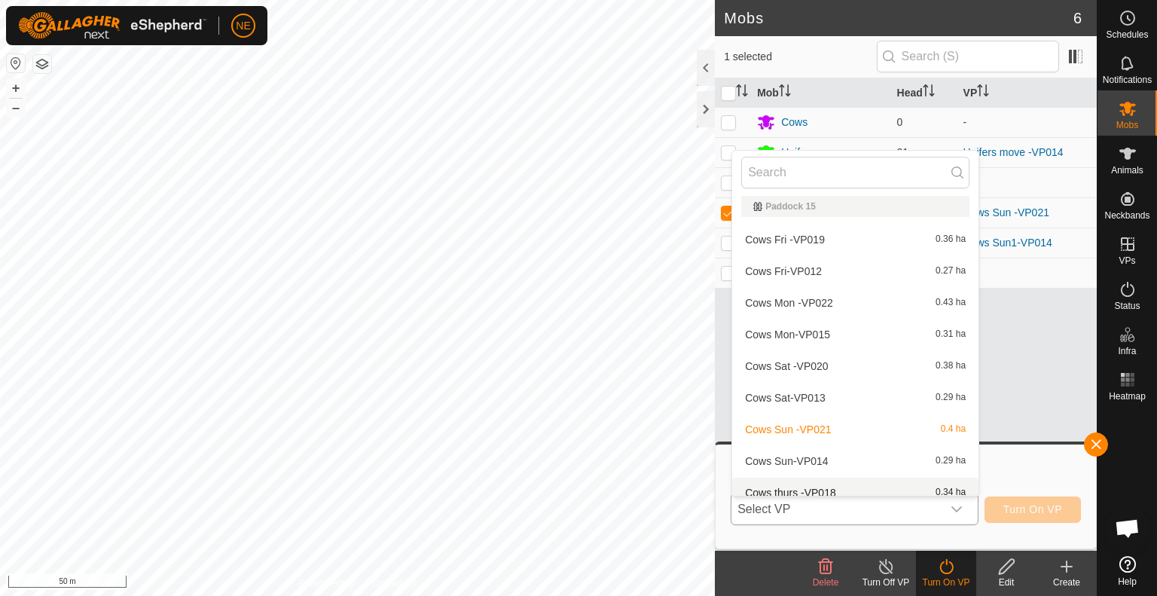
scroll to position [279, 0]
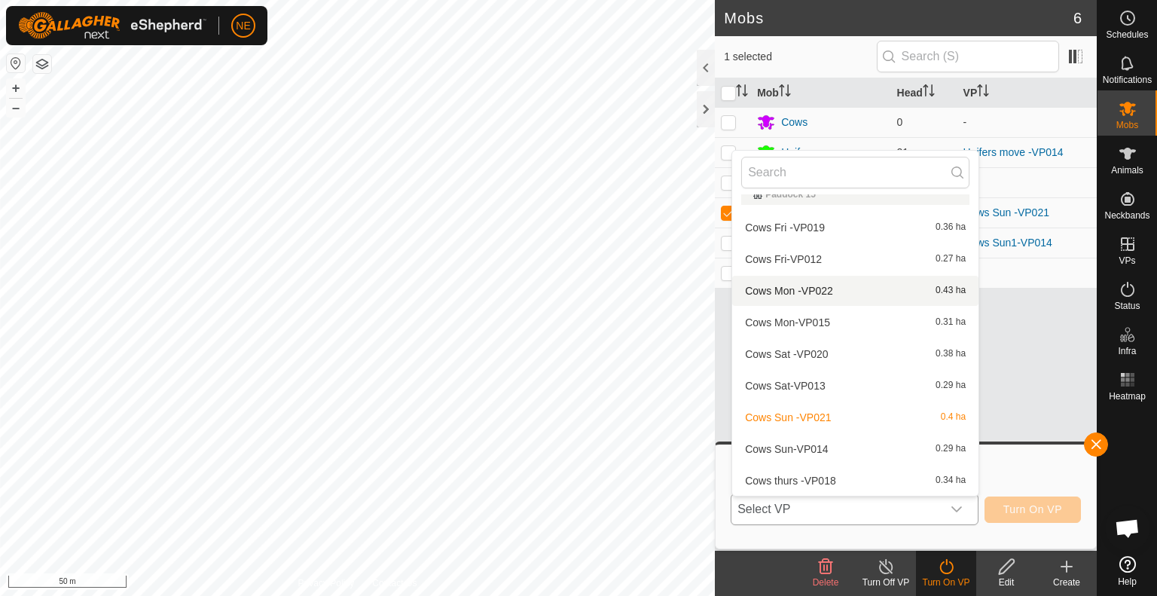
click at [805, 288] on li "Cows Mon -VP022 0.43 ha" at bounding box center [855, 291] width 246 height 30
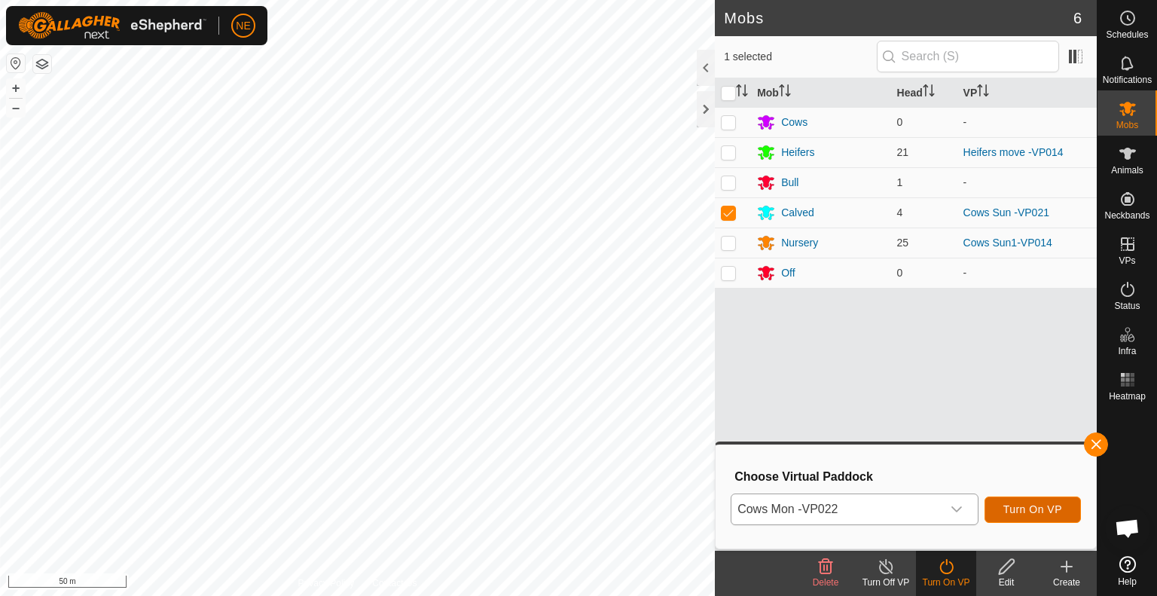
click at [995, 517] on button "Turn On VP" at bounding box center [1032, 509] width 96 height 26
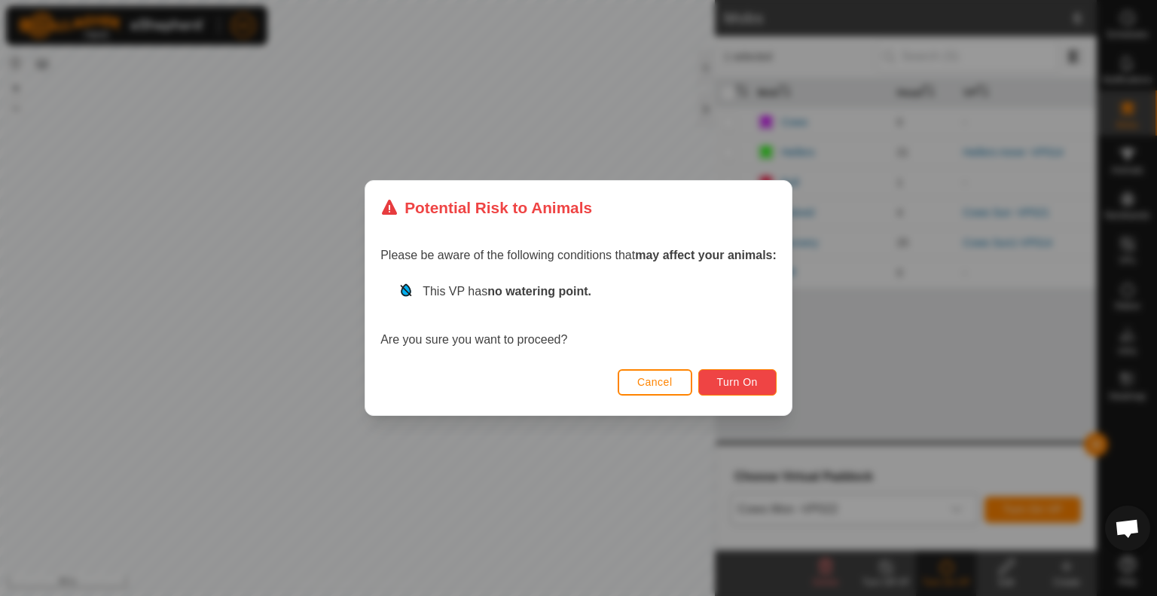
click at [741, 376] on span "Turn On" at bounding box center [737, 382] width 41 height 12
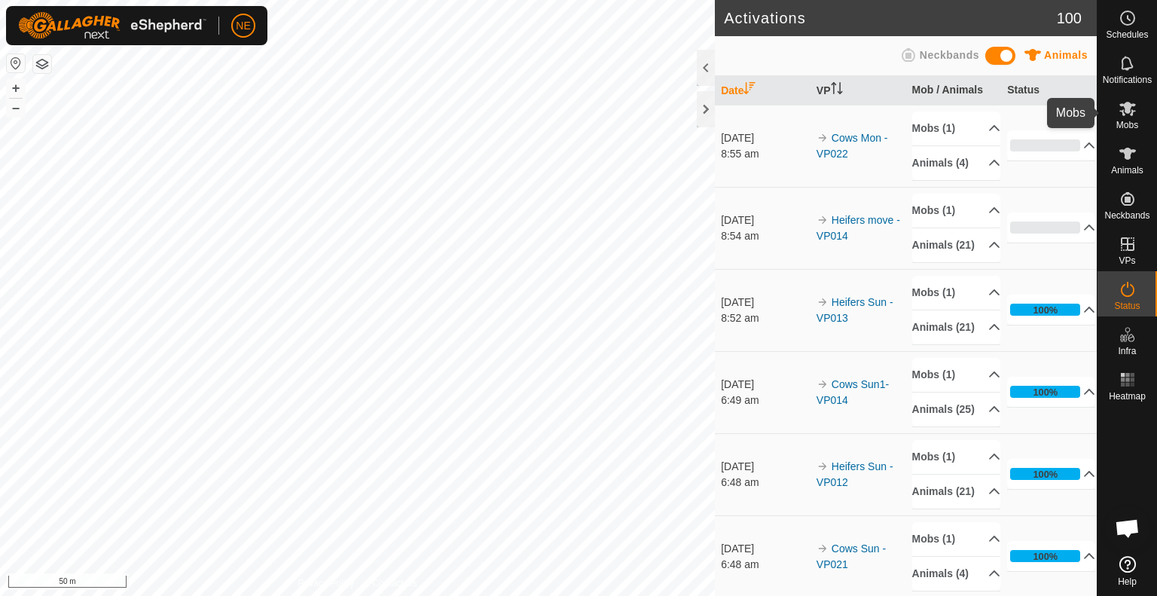
click at [1126, 106] on icon at bounding box center [1127, 109] width 17 height 14
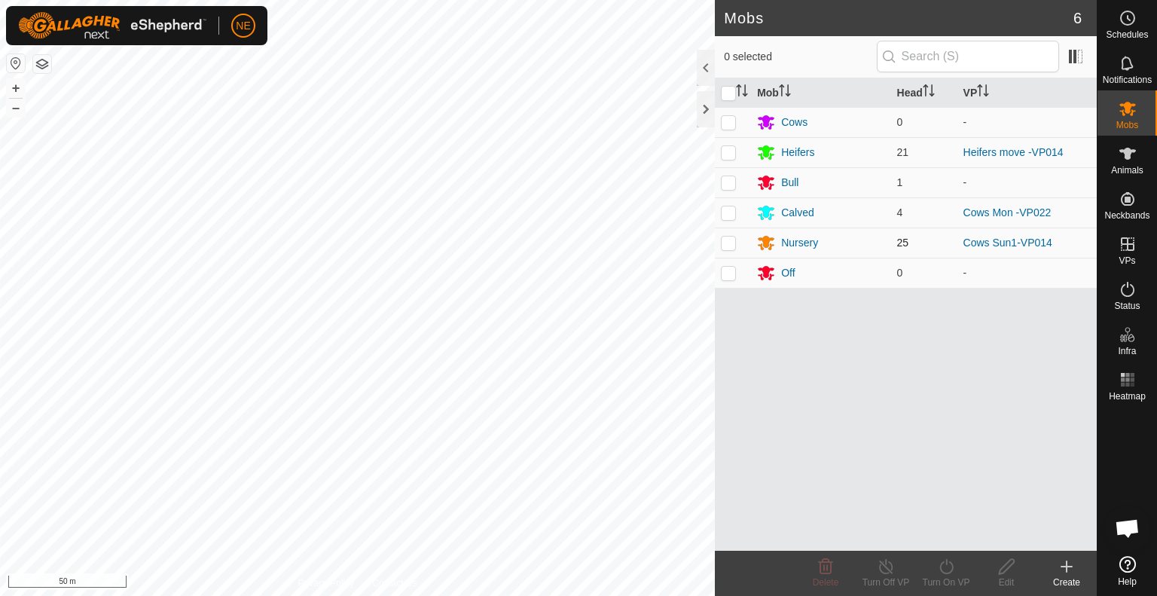
click at [723, 244] on p-checkbox at bounding box center [728, 242] width 15 height 12
checkbox input "true"
click at [936, 584] on div "Turn On VP" at bounding box center [946, 582] width 60 height 14
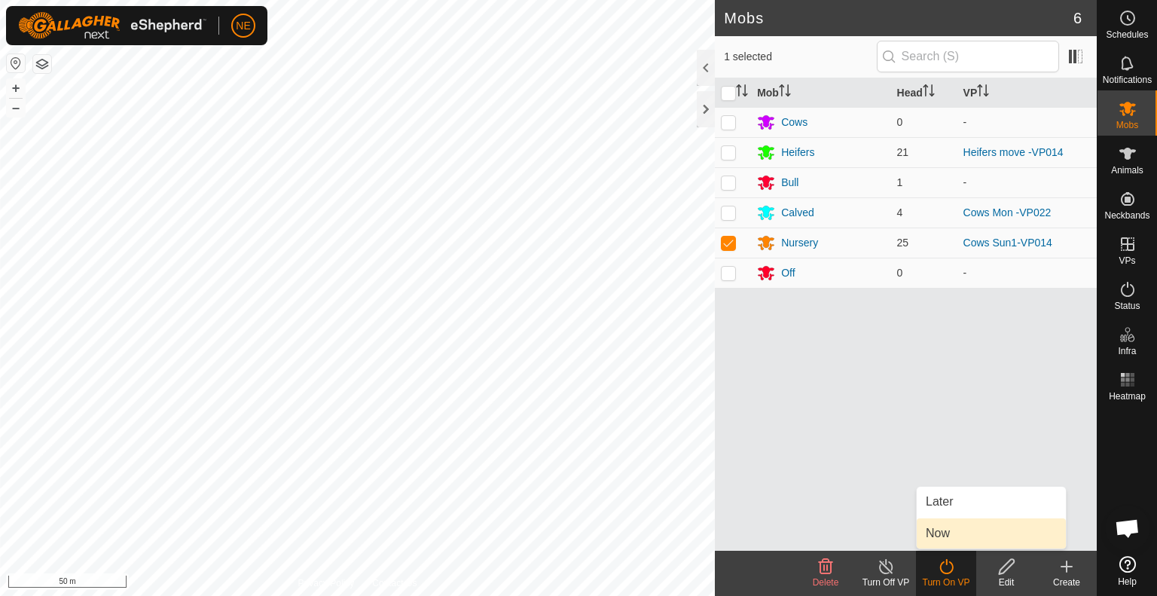
click at [937, 544] on link "Now" at bounding box center [990, 533] width 149 height 30
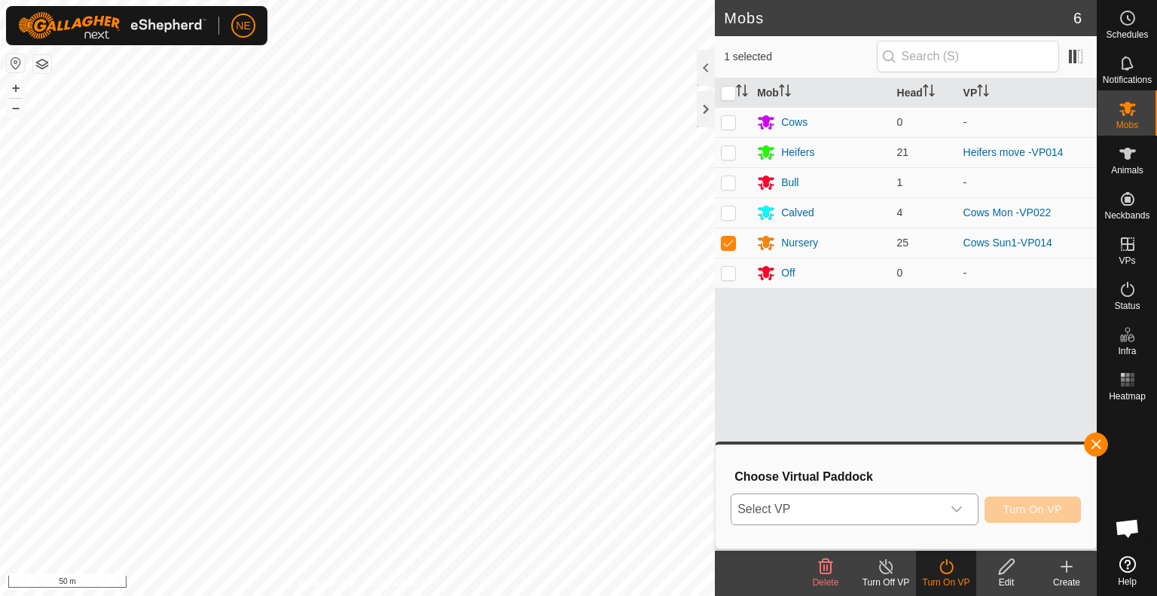
click at [959, 514] on icon "dropdown trigger" at bounding box center [956, 509] width 12 height 12
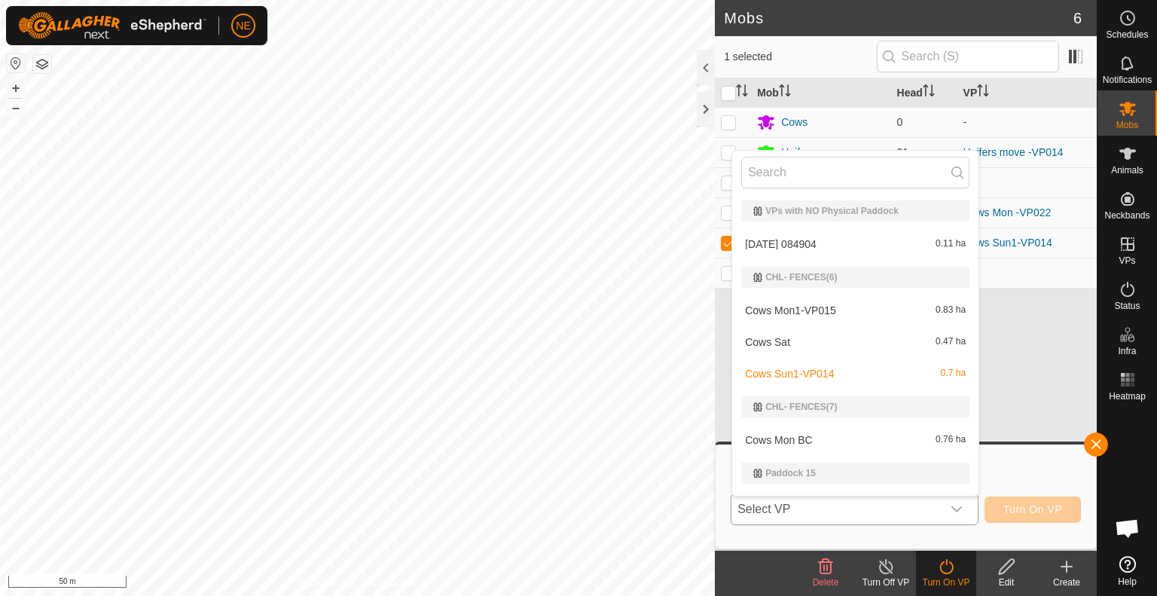
click at [843, 314] on li "Cows Mon1-VP015 0.83 ha" at bounding box center [855, 310] width 246 height 30
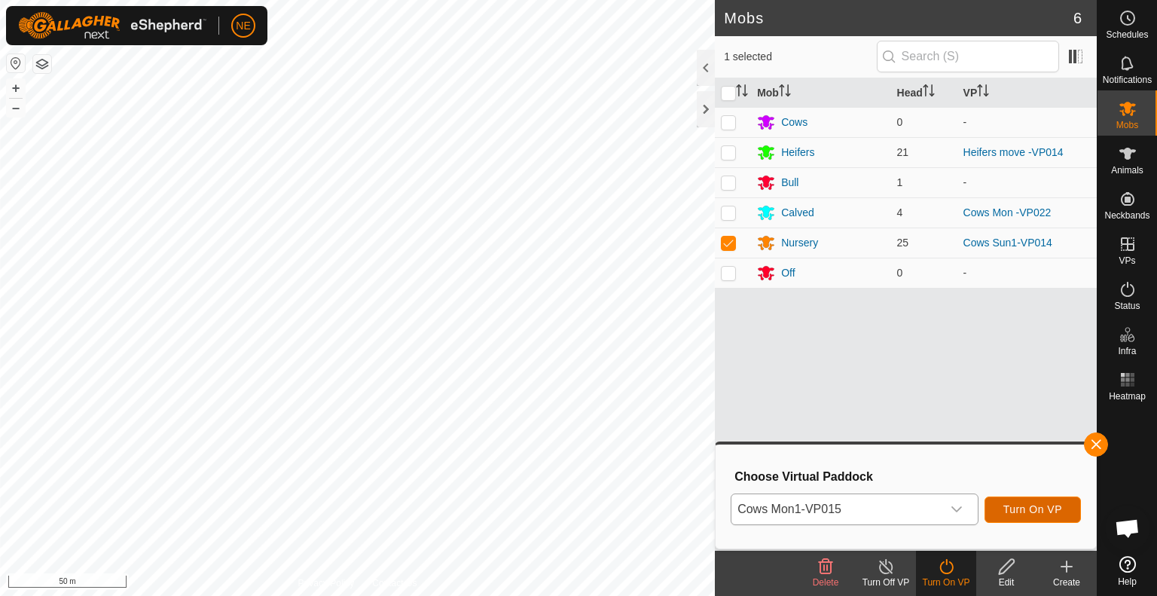
click at [1042, 513] on span "Turn On VP" at bounding box center [1032, 509] width 59 height 12
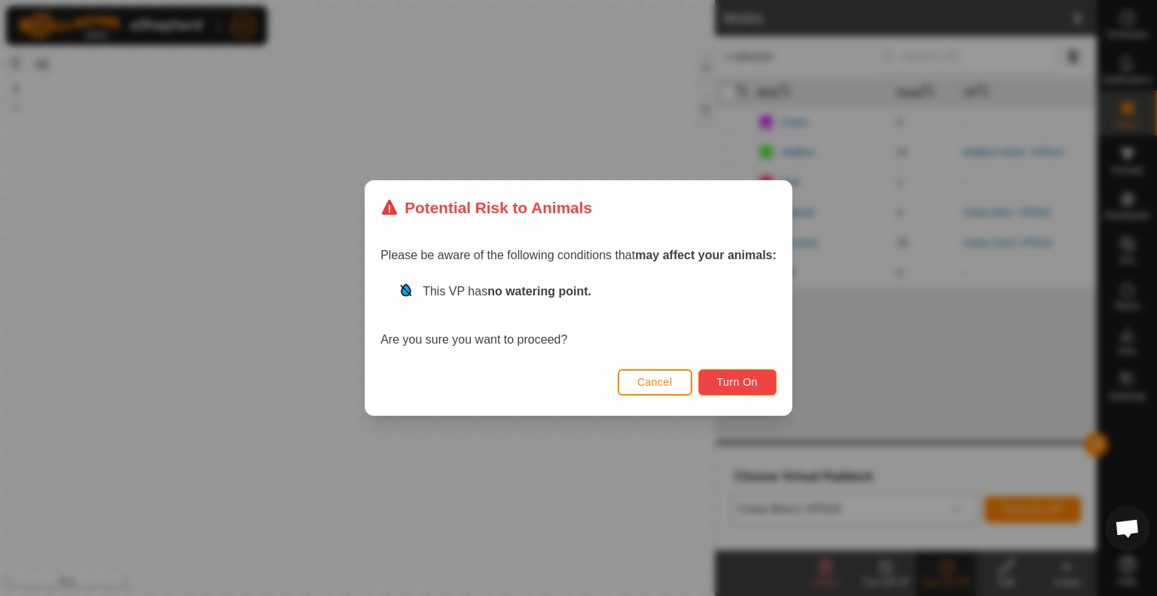
click at [745, 382] on span "Turn On" at bounding box center [737, 382] width 41 height 12
